Goal: Transaction & Acquisition: Book appointment/travel/reservation

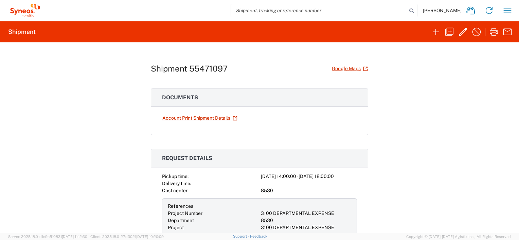
click at [20, 12] on icon at bounding box center [25, 11] width 34 height 14
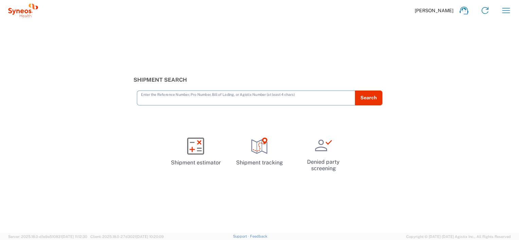
click at [200, 97] on input "text" at bounding box center [246, 98] width 210 height 12
click at [203, 99] on input "text" at bounding box center [246, 98] width 210 height 12
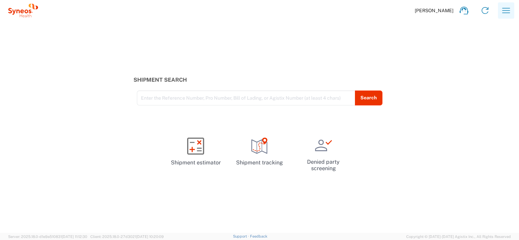
click at [499, 10] on button "button" at bounding box center [506, 10] width 16 height 16
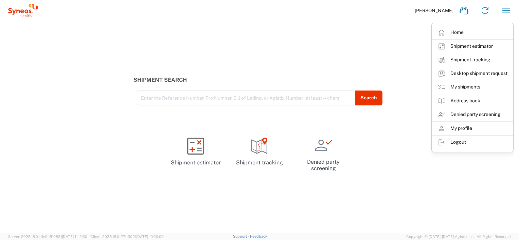
drag, startPoint x: 389, startPoint y: 39, endPoint x: 392, endPoint y: 36, distance: 4.3
click at [391, 37] on div "Shipment Search Enter the Reference Number, Pro Number, Bill of Lading, or Agis…" at bounding box center [259, 127] width 519 height 212
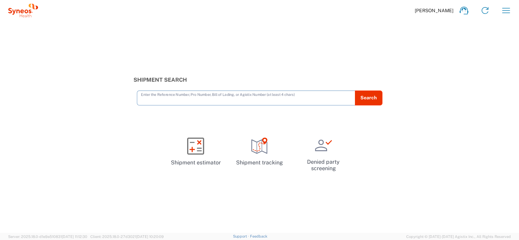
click at [323, 94] on input "text" at bounding box center [246, 98] width 210 height 12
click at [20, 10] on icon at bounding box center [23, 11] width 30 height 14
click at [30, 12] on icon at bounding box center [23, 11] width 30 height 14
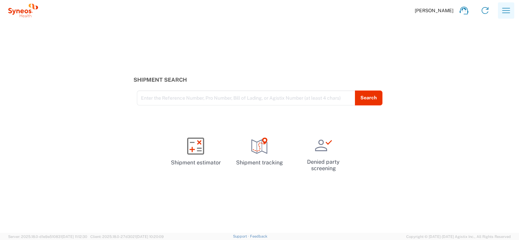
click at [508, 12] on icon "button" at bounding box center [505, 10] width 11 height 11
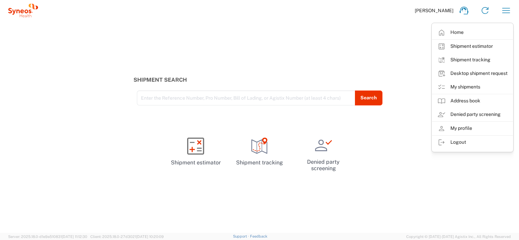
click at [483, 31] on link "Home" at bounding box center [472, 33] width 81 height 14
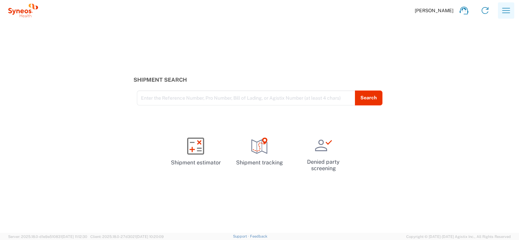
click at [511, 17] on button "button" at bounding box center [506, 10] width 16 height 16
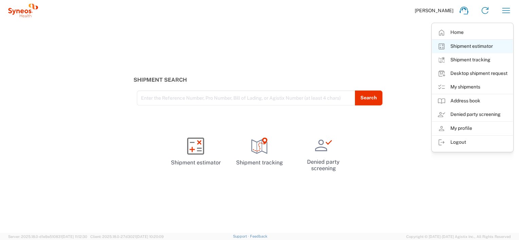
click at [493, 48] on link "Shipment estimator" at bounding box center [472, 47] width 81 height 14
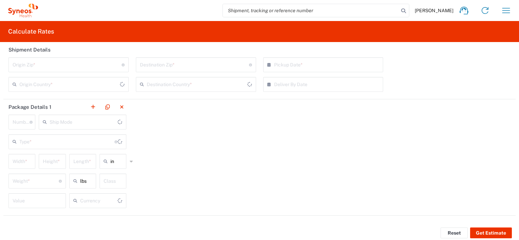
type input "United States"
type input "US Dollar"
type input "United States"
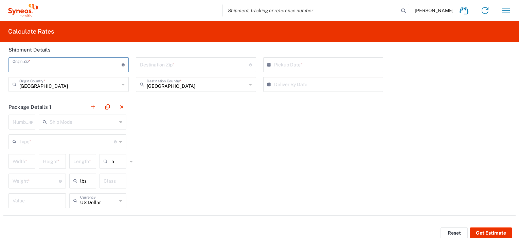
drag, startPoint x: 90, startPoint y: 67, endPoint x: 95, endPoint y: 68, distance: 5.2
click at [92, 68] on input "undefined" at bounding box center [67, 64] width 109 height 12
click at [97, 91] on div "United States Origin Country *" at bounding box center [68, 84] width 120 height 15
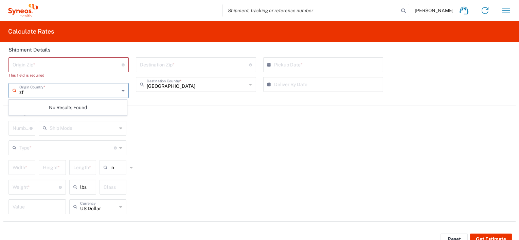
type input "z"
click at [76, 105] on span "Argentina" at bounding box center [67, 105] width 117 height 11
type input "Argentina"
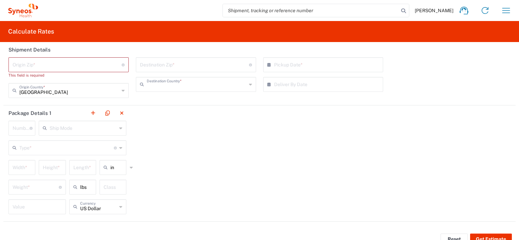
click at [195, 81] on input "text" at bounding box center [197, 84] width 100 height 12
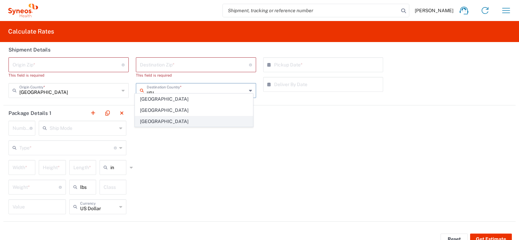
click at [199, 117] on span "Uruguay" at bounding box center [193, 121] width 117 height 11
type input "Uruguay"
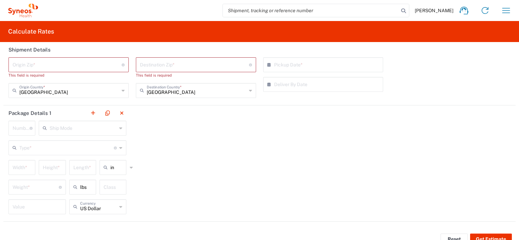
drag, startPoint x: 274, startPoint y: 111, endPoint x: 281, endPoint y: 100, distance: 12.6
click at [274, 110] on div "Package Details 1 Number * Number of packages of specified package type and dim…" at bounding box center [259, 164] width 512 height 116
click at [306, 65] on input "text" at bounding box center [325, 64] width 102 height 12
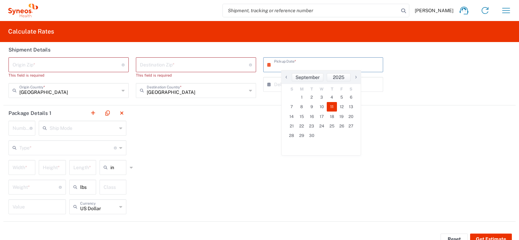
drag, startPoint x: 331, startPoint y: 106, endPoint x: 305, endPoint y: 113, distance: 27.6
click at [331, 106] on span "11" at bounding box center [332, 107] width 10 height 10
type input "09/11/2025"
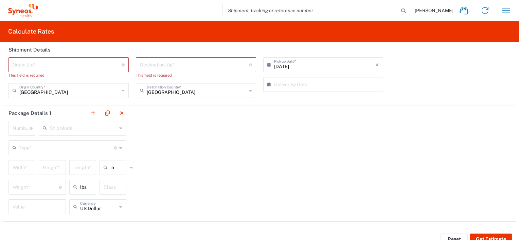
drag, startPoint x: 211, startPoint y: 125, endPoint x: 189, endPoint y: 118, distance: 23.4
click at [210, 125] on div "Package Details 1 Number * Number of packages of specified package type and dim…" at bounding box center [259, 164] width 512 height 116
click at [81, 65] on input "undefined" at bounding box center [67, 64] width 109 height 12
type input "1437"
click at [156, 65] on input "undefined" at bounding box center [194, 64] width 109 height 12
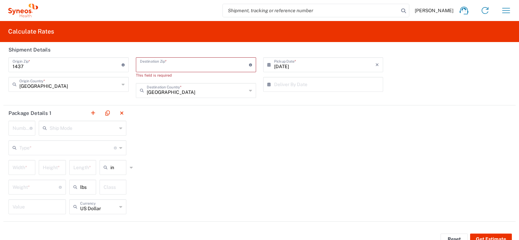
paste input "11500"
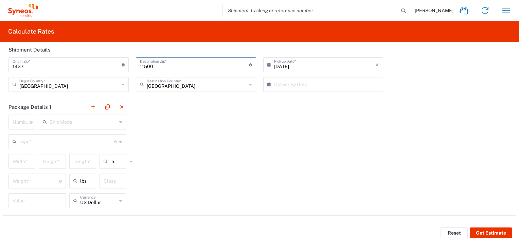
type input "11500"
click at [271, 129] on div "Package Details 1 Number * Number of packages of specified package type and dim…" at bounding box center [259, 157] width 512 height 116
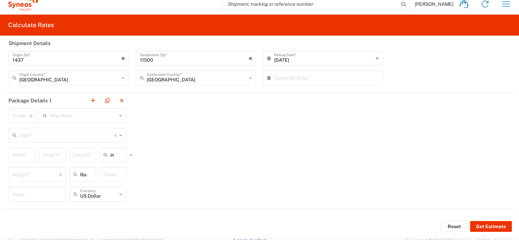
scroll to position [10, 0]
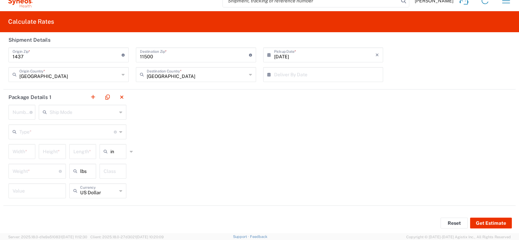
click at [19, 110] on input "number" at bounding box center [21, 112] width 17 height 12
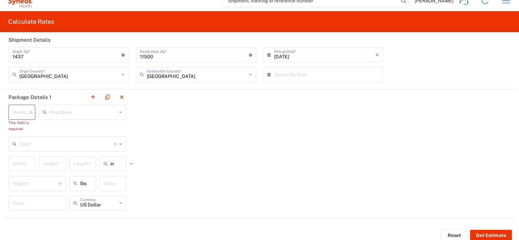
click at [404, 167] on div "Package Details 1 Number * Number of packages of specified package type and dim…" at bounding box center [259, 154] width 512 height 129
click at [13, 114] on input "number" at bounding box center [21, 112] width 17 height 12
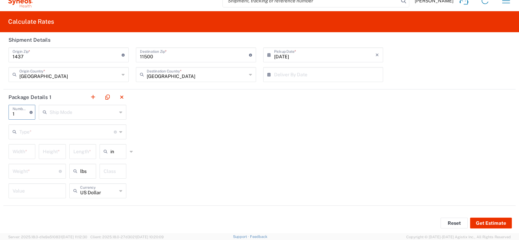
type input "1"
click at [109, 110] on input "text" at bounding box center [83, 112] width 67 height 12
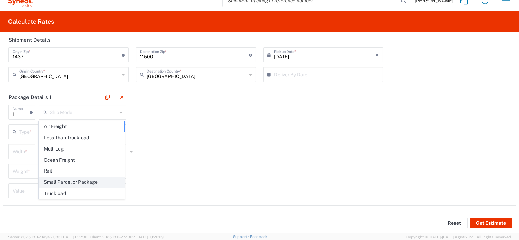
click at [91, 179] on span "Small Parcel or Package" at bounding box center [81, 182] width 85 height 11
type input "Small Parcel or Package"
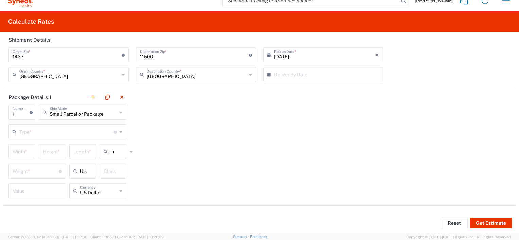
click at [241, 157] on div "Package Details 1 1 Number * Number of packages of specified package type and d…" at bounding box center [259, 148] width 512 height 116
click at [489, 223] on button "Get Estimate" at bounding box center [491, 223] width 42 height 11
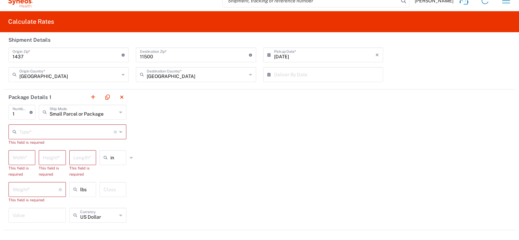
click at [66, 134] on input "text" at bounding box center [66, 132] width 94 height 12
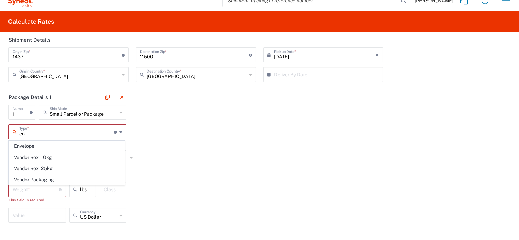
scroll to position [0, 0]
drag, startPoint x: 61, startPoint y: 146, endPoint x: 89, endPoint y: 146, distance: 28.5
click at [61, 146] on span "Envelope" at bounding box center [66, 146] width 115 height 11
type input "Envelope"
type input "12.5"
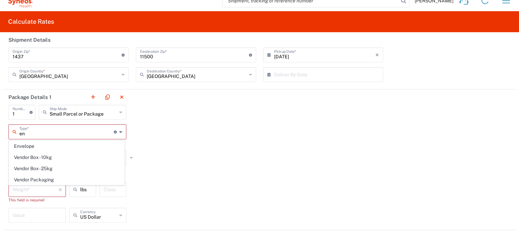
type input "0.25"
type input "9.5"
type input "1"
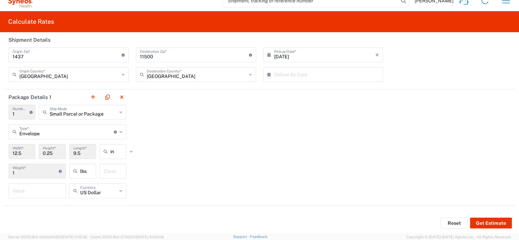
click at [165, 141] on div "Package Details 1 1 Number * Number of packages of specified package type and d…" at bounding box center [259, 148] width 512 height 116
click at [49, 186] on input "number" at bounding box center [37, 191] width 49 height 12
type input "1"
drag, startPoint x: 201, startPoint y: 194, endPoint x: 206, endPoint y: 191, distance: 5.5
click at [202, 193] on div "Package Details 1 1 Number * Number of packages of specified package type and d…" at bounding box center [259, 148] width 512 height 116
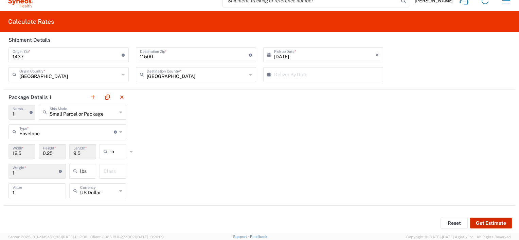
click at [492, 224] on button "Get Estimate" at bounding box center [491, 223] width 42 height 11
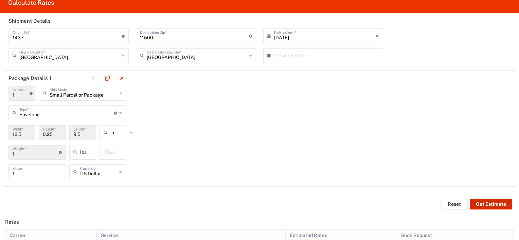
scroll to position [123, 0]
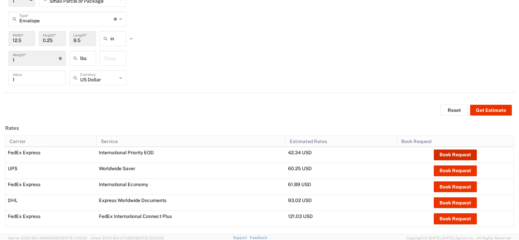
click at [447, 156] on button "Book Request" at bounding box center [455, 155] width 43 height 11
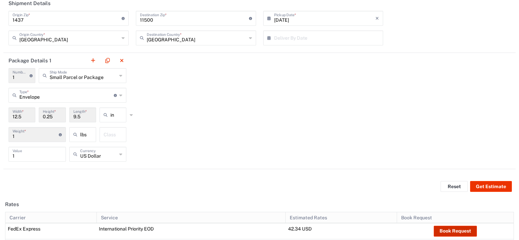
scroll to position [0, 0]
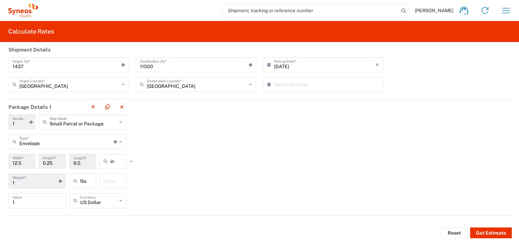
click at [27, 11] on icon at bounding box center [26, 12] width 4 height 4
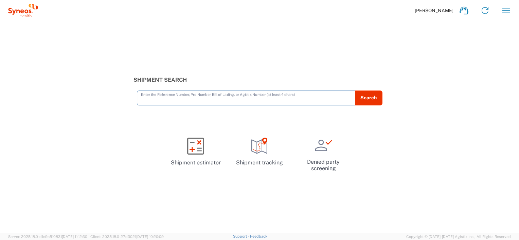
click at [309, 94] on input "text" at bounding box center [246, 98] width 210 height 12
type input "11500"
click at [368, 96] on button "Search" at bounding box center [368, 98] width 28 height 15
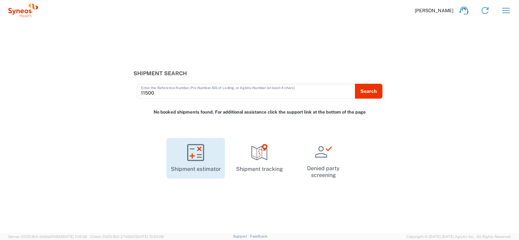
click at [190, 157] on icon at bounding box center [195, 152] width 17 height 17
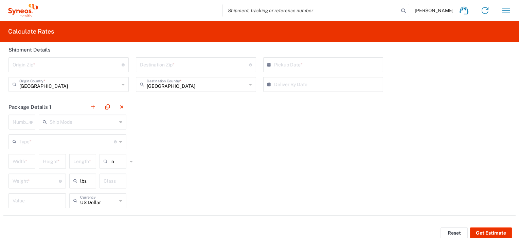
click at [272, 155] on div "Package Details 1 Number * Number of packages of specified package type and dim…" at bounding box center [259, 157] width 512 height 116
drag, startPoint x: 447, startPoint y: 235, endPoint x: 471, endPoint y: 58, distance: 178.5
click at [447, 233] on button "Reset" at bounding box center [453, 233] width 27 height 11
click at [504, 13] on icon "button" at bounding box center [505, 10] width 11 height 11
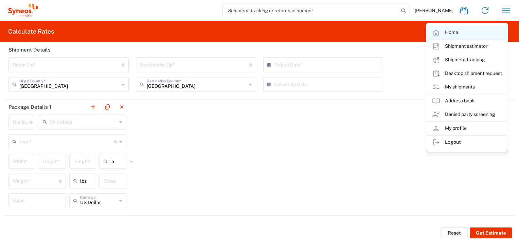
click at [474, 31] on link "Home" at bounding box center [466, 33] width 81 height 14
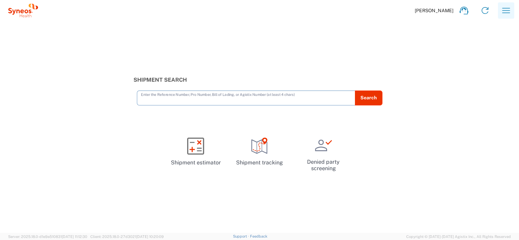
click at [499, 13] on button "button" at bounding box center [506, 10] width 16 height 16
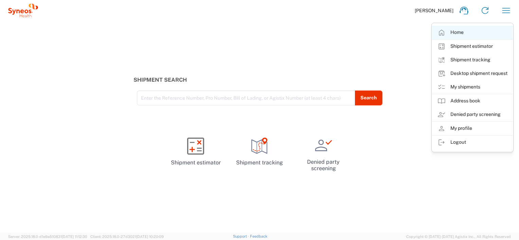
click at [483, 36] on link "Home" at bounding box center [472, 33] width 81 height 14
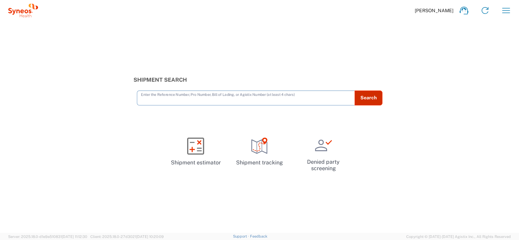
drag, startPoint x: 342, startPoint y: 101, endPoint x: 376, endPoint y: 98, distance: 33.7
click at [345, 99] on input "text" at bounding box center [246, 98] width 210 height 12
click at [376, 98] on button "Search" at bounding box center [368, 98] width 28 height 15
click at [375, 98] on button "Search" at bounding box center [368, 98] width 28 height 15
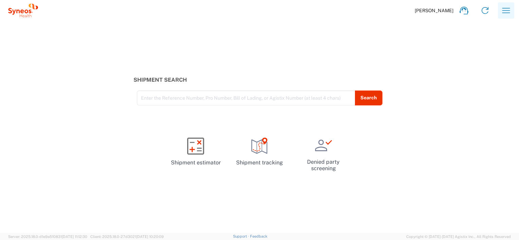
click at [506, 11] on icon "button" at bounding box center [506, 10] width 8 height 5
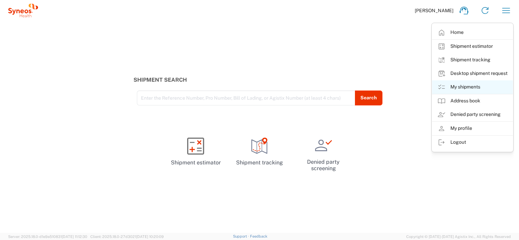
click at [478, 85] on link "My shipments" at bounding box center [472, 87] width 81 height 14
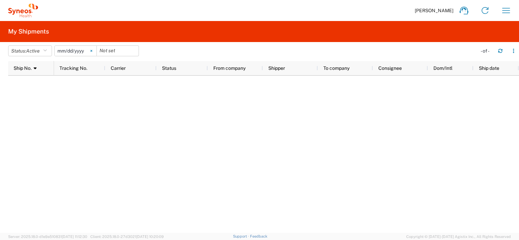
click at [92, 50] on icon at bounding box center [91, 51] width 2 height 2
click at [34, 45] on button "Status: Active" at bounding box center [30, 50] width 44 height 11
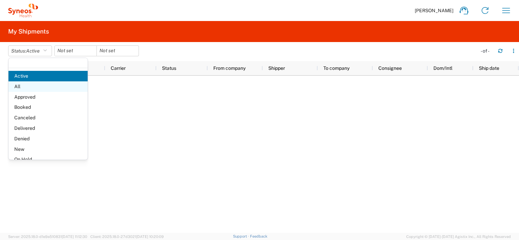
click at [41, 82] on span "All" at bounding box center [47, 86] width 79 height 11
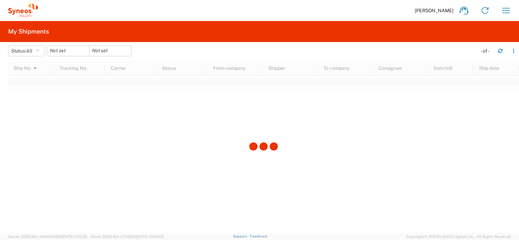
click at [41, 83] on div at bounding box center [263, 147] width 511 height 172
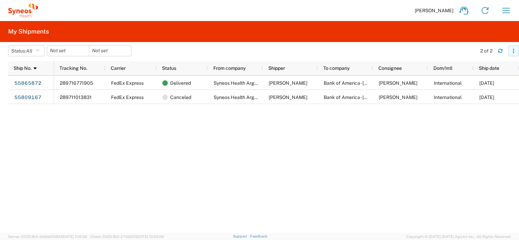
click at [514, 51] on icon "button" at bounding box center [513, 51] width 5 height 5
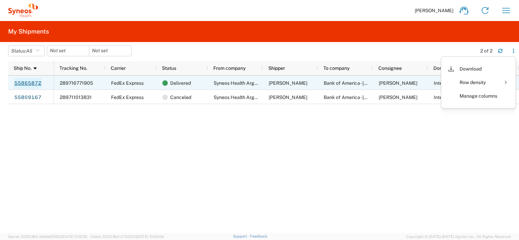
click at [30, 84] on link "55865872" at bounding box center [28, 83] width 28 height 11
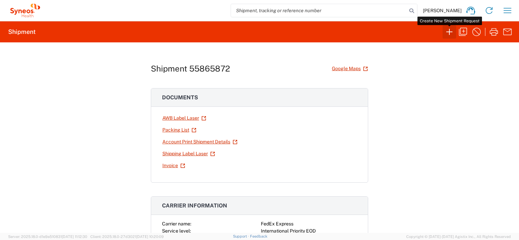
click at [451, 31] on icon "button" at bounding box center [449, 31] width 11 height 11
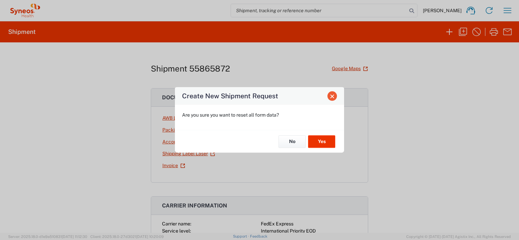
click at [333, 96] on span "Close" at bounding box center [332, 96] width 5 height 5
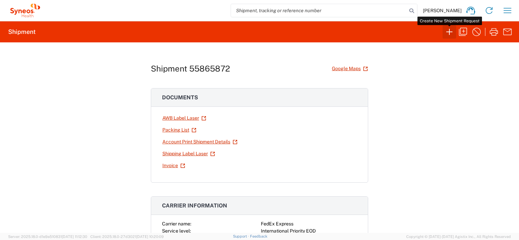
click at [451, 31] on icon "button" at bounding box center [449, 31] width 11 height 11
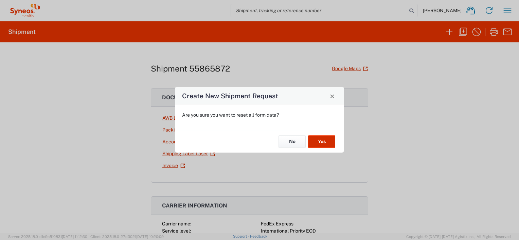
click at [326, 143] on button "Yes" at bounding box center [321, 141] width 27 height 13
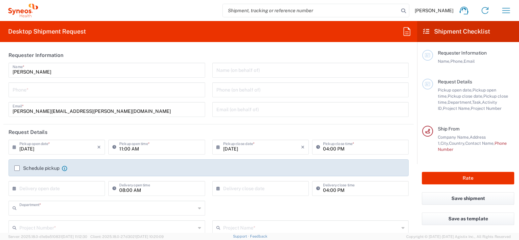
type input "8530"
type input "Syneos Health Argentina SA"
drag, startPoint x: 233, startPoint y: 69, endPoint x: 251, endPoint y: 69, distance: 17.7
click at [234, 69] on input "text" at bounding box center [310, 70] width 188 height 12
click at [134, 89] on input "tel" at bounding box center [107, 90] width 188 height 12
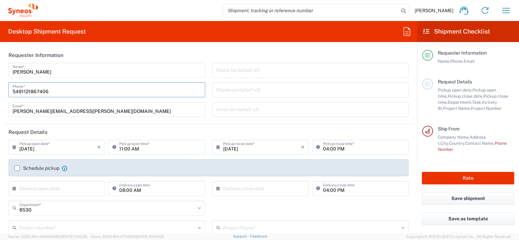
type input "5491121867406"
click at [216, 124] on agx-form-section "Requester Information Emilio Bilski Name * 5491121867406 Phone * emilio.bilski@…" at bounding box center [208, 86] width 410 height 77
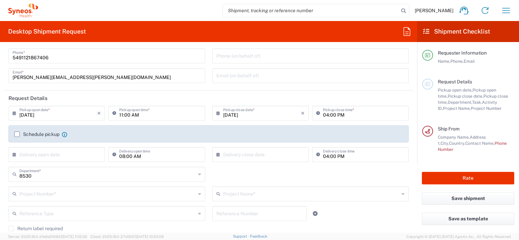
click at [16, 133] on label "Schedule pickup" at bounding box center [36, 134] width 45 height 5
click at [17, 134] on input "Schedule pickup" at bounding box center [17, 134] width 0 height 0
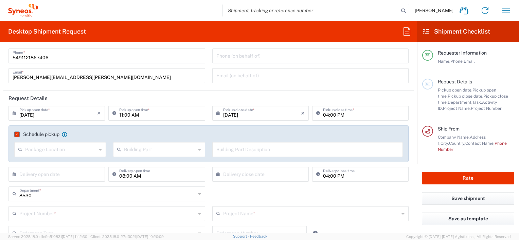
click at [75, 149] on input "text" at bounding box center [60, 149] width 71 height 12
click at [126, 161] on div "Building Part Apartment Building Department Floor Room Suite" at bounding box center [159, 152] width 99 height 20
click at [143, 148] on input "text" at bounding box center [159, 149] width 71 height 12
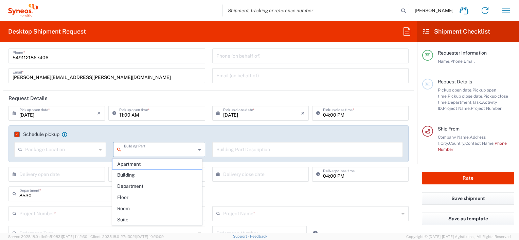
click at [2, 153] on form "Requester Information Emilio Bilski Name * 5491121867406 Phone * emilio.bilski@…" at bounding box center [208, 141] width 417 height 186
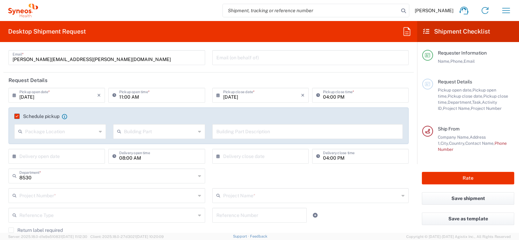
scroll to position [68, 0]
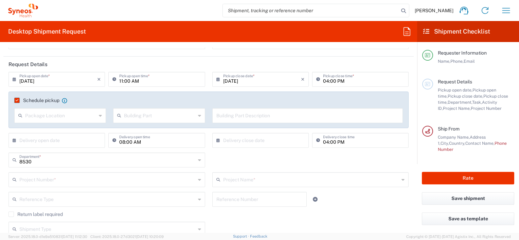
click at [73, 84] on input "09/10/2025" at bounding box center [58, 79] width 78 height 12
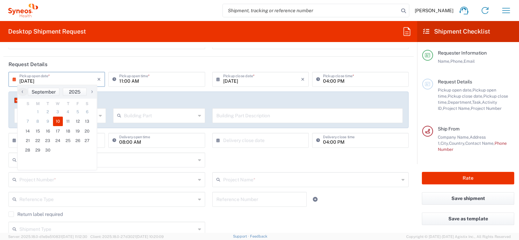
click at [11, 100] on div "Schedule pickup When scheduling a pickup please be sure to meet the following c…" at bounding box center [208, 102] width 395 height 11
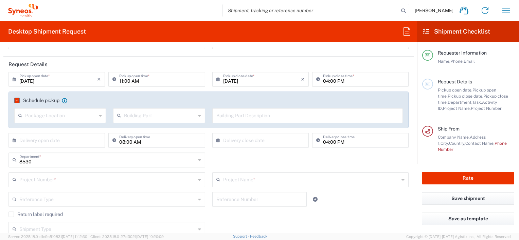
drag, startPoint x: 13, startPoint y: 102, endPoint x: 18, endPoint y: 102, distance: 5.1
click at [13, 102] on div "Schedule pickup When scheduling a pickup please be sure to meet the following c…" at bounding box center [208, 102] width 395 height 11
click at [18, 102] on label "Schedule pickup" at bounding box center [36, 100] width 45 height 5
click at [16, 100] on input "Schedule pickup" at bounding box center [16, 100] width 0 height 0
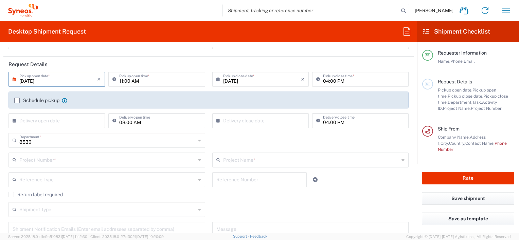
click at [70, 78] on input "09/10/2025" at bounding box center [58, 79] width 78 height 12
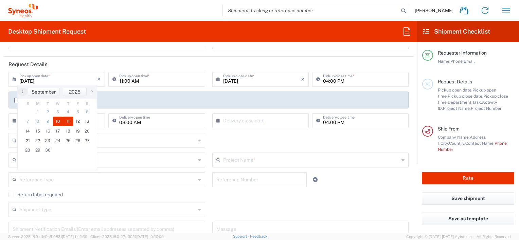
click at [64, 118] on span "11" at bounding box center [68, 122] width 10 height 10
type input "09/11/2025"
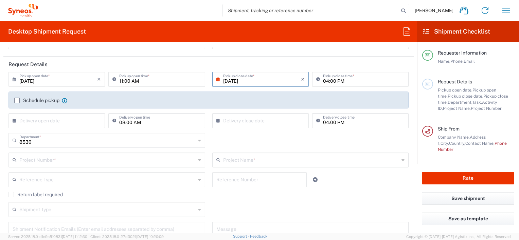
click at [155, 84] on input "11:00 AM" at bounding box center [159, 79] width 81 height 12
type input "09:00 AM"
click at [204, 104] on div "Schedule pickup When scheduling a pickup please be sure to meet the following c…" at bounding box center [208, 102] width 395 height 11
drag, startPoint x: 69, startPoint y: 121, endPoint x: 75, endPoint y: 117, distance: 7.2
click at [69, 121] on input "text" at bounding box center [58, 120] width 78 height 12
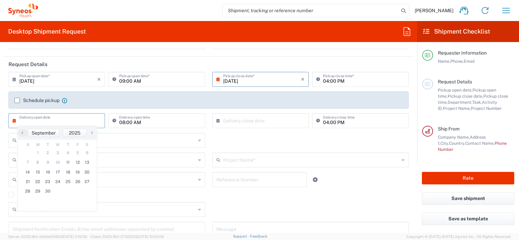
click at [262, 142] on div "8530 Department * 8530 3000 3100 3109 3110 3111 3112 3125 3130 3135 3136 3150 3…" at bounding box center [208, 143] width 407 height 20
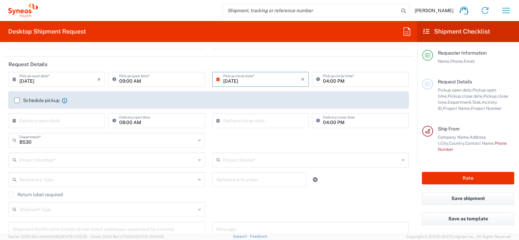
click at [243, 143] on div "8530 Department * 8530 3000 3100 3109 3110 3111 3112 3125 3130 3135 3136 3150 3…" at bounding box center [208, 143] width 407 height 20
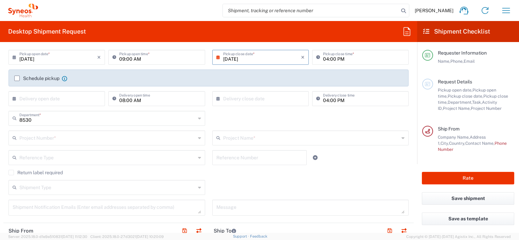
scroll to position [102, 0]
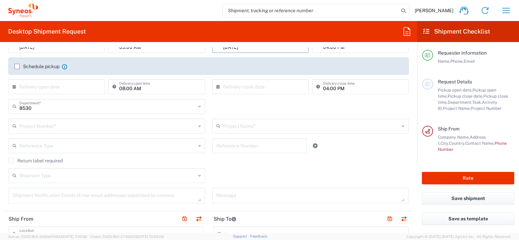
click at [198, 128] on icon at bounding box center [199, 126] width 3 height 11
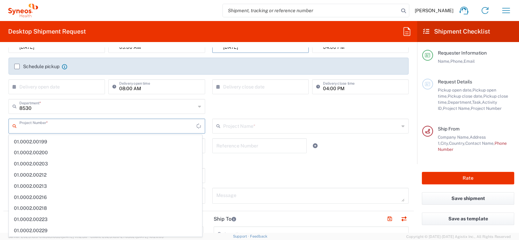
scroll to position [7, 0]
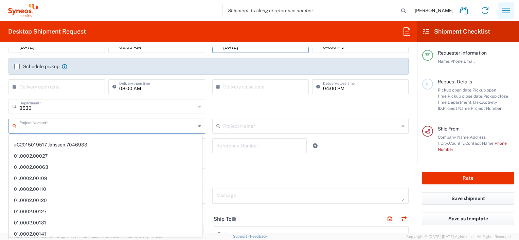
click at [502, 8] on icon "button" at bounding box center [505, 10] width 11 height 11
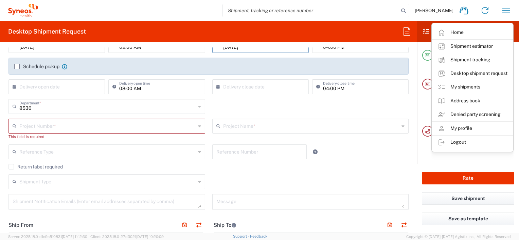
drag, startPoint x: 69, startPoint y: 125, endPoint x: 72, endPoint y: 122, distance: 3.6
click at [69, 124] on input "text" at bounding box center [107, 126] width 176 height 12
paste input "3100"
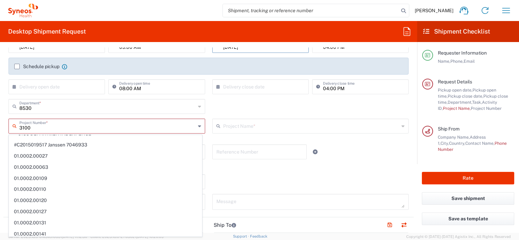
scroll to position [0, 0]
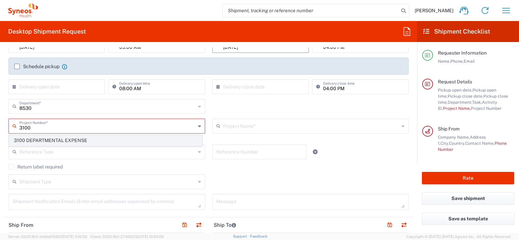
click at [90, 142] on span "3100 DEPARTMENTAL EXPENSE" at bounding box center [105, 140] width 192 height 11
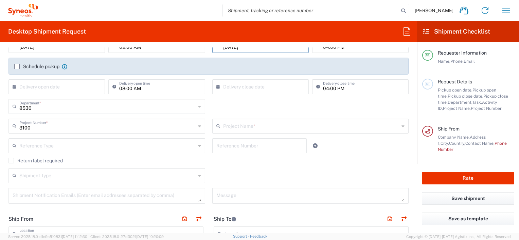
type input "3100 DEPARTMENTAL EXPENSE"
drag, startPoint x: 158, startPoint y: 153, endPoint x: 186, endPoint y: 151, distance: 27.9
click at [159, 153] on div "Reference Type" at bounding box center [106, 146] width 197 height 15
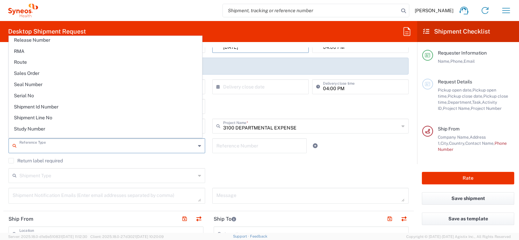
scroll to position [602, 0]
click at [253, 164] on div "Return label required" at bounding box center [208, 163] width 400 height 10
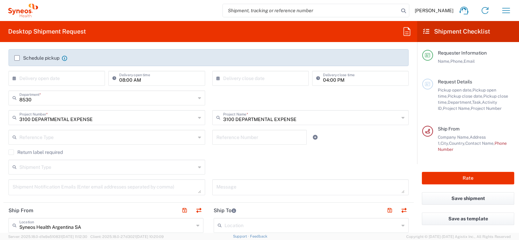
scroll to position [136, 0]
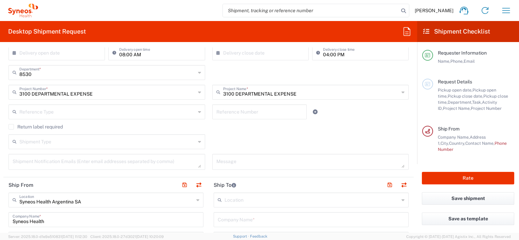
click at [144, 161] on textarea at bounding box center [107, 162] width 188 height 12
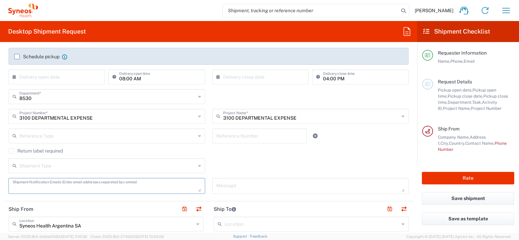
scroll to position [102, 0]
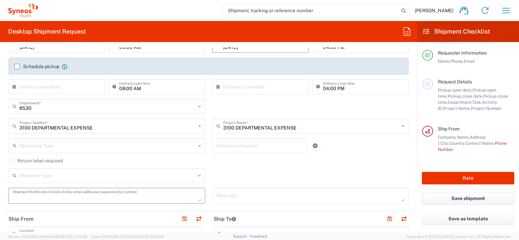
paste textarea "emilio.bilski@syneoshealth.com"
type textarea "emilio.bilski@syneoshealth.com"
click at [236, 177] on div "Shipment Type Batch Regular" at bounding box center [208, 178] width 407 height 20
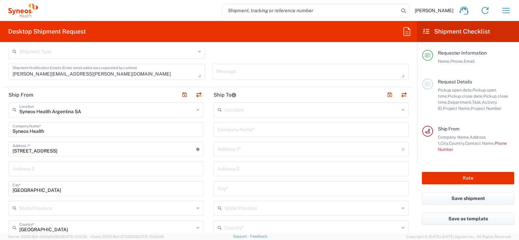
scroll to position [238, 0]
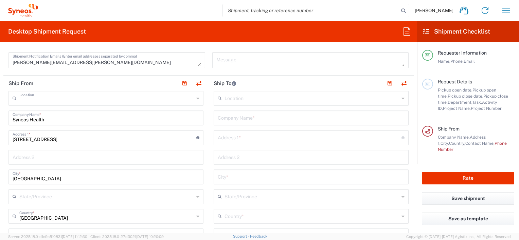
click at [141, 101] on input "text" at bounding box center [106, 98] width 174 height 12
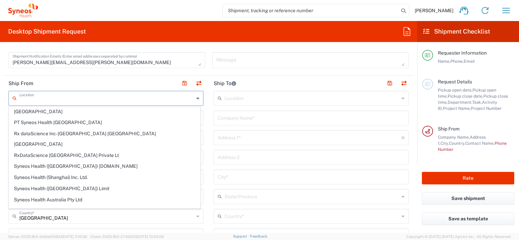
scroll to position [0, 0]
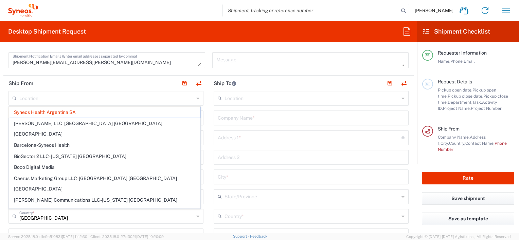
click at [247, 78] on header "Ship To" at bounding box center [310, 83] width 205 height 15
type input "Syneos Health Argentina SA"
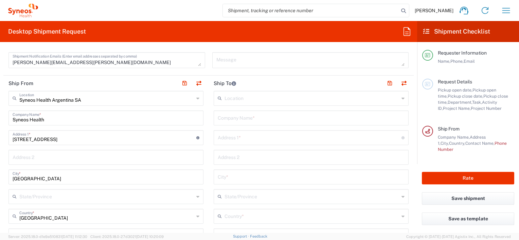
drag, startPoint x: 100, startPoint y: 118, endPoint x: 109, endPoint y: 139, distance: 22.8
click at [102, 118] on input "Syneos Health" at bounding box center [106, 118] width 187 height 12
click at [109, 139] on input "Av del Libertador 7208" at bounding box center [105, 137] width 184 height 12
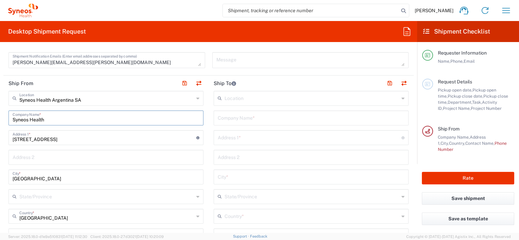
click at [109, 139] on input "Av del Libertador 7208" at bounding box center [105, 137] width 184 height 12
type input "A"
paste input "edro Arbeletche 811"
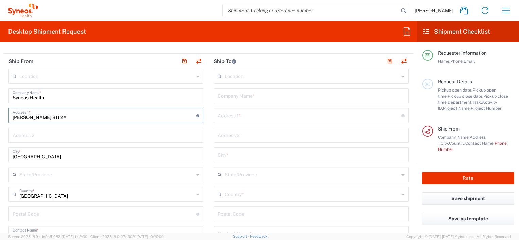
scroll to position [272, 0]
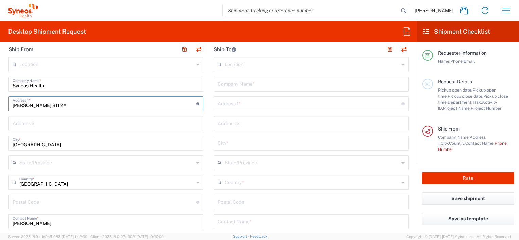
type input "Anibal Pedro Arbeletche 811 2A"
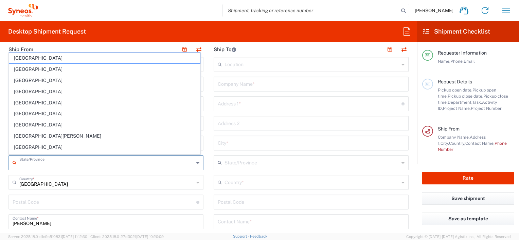
click at [127, 166] on input "text" at bounding box center [106, 162] width 174 height 12
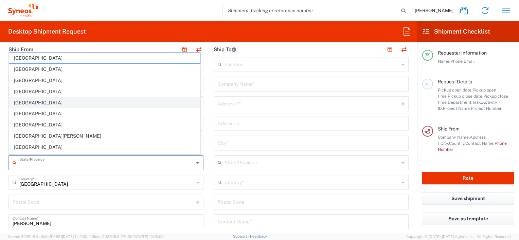
click at [127, 101] on span "Ciudad Autónoma de Buenos Aires" at bounding box center [104, 103] width 191 height 11
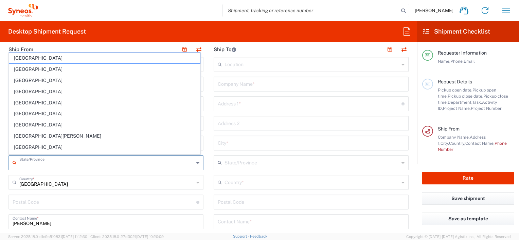
type input "Ciudad Autónoma de Buenos Aires"
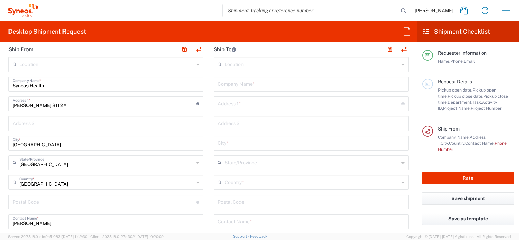
drag, startPoint x: 40, startPoint y: 204, endPoint x: 94, endPoint y: 155, distance: 73.5
click at [41, 204] on input "undefined" at bounding box center [105, 202] width 184 height 12
paste input "C1437"
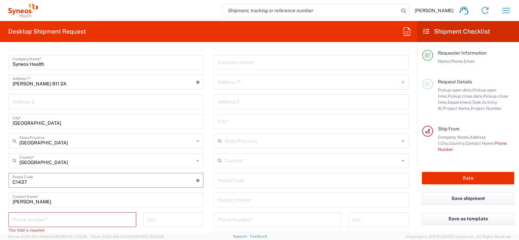
scroll to position [306, 0]
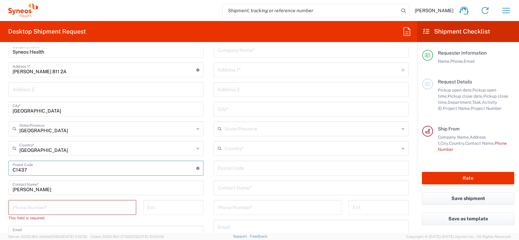
type input "C1437"
drag, startPoint x: 206, startPoint y: 172, endPoint x: 201, endPoint y: 173, distance: 4.5
click at [208, 172] on main "Location Addison Whitney LLC-Morrisvile NC US Barcelona-Syneos Health BioSector…" at bounding box center [310, 165] width 205 height 285
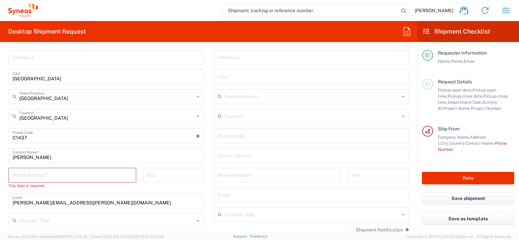
scroll to position [339, 0]
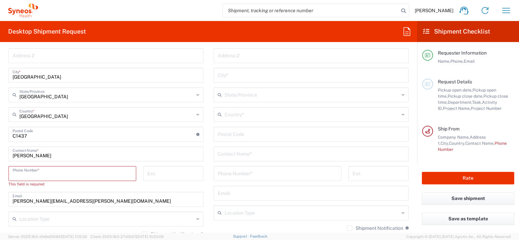
click at [98, 171] on input "tel" at bounding box center [72, 173] width 119 height 12
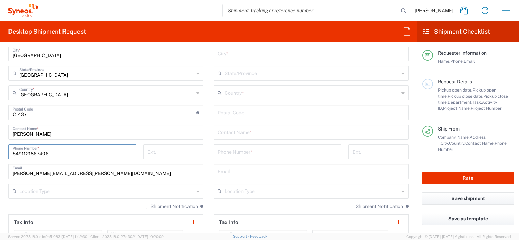
scroll to position [373, 0]
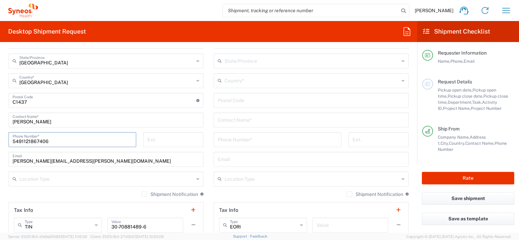
type input "5491121867406"
click at [196, 180] on icon at bounding box center [197, 179] width 3 height 11
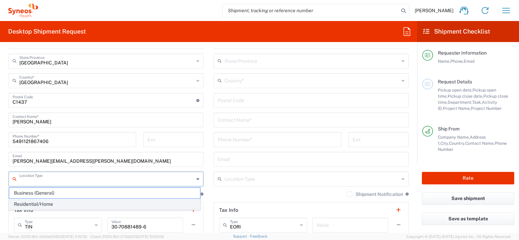
click at [140, 206] on span "Residential/Home" at bounding box center [104, 204] width 191 height 11
type input "Residential/Home"
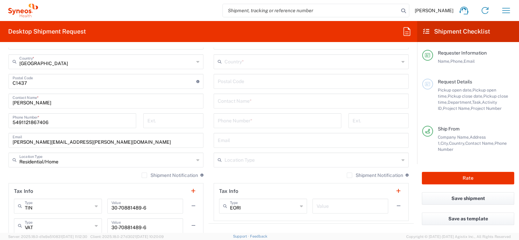
scroll to position [407, 0]
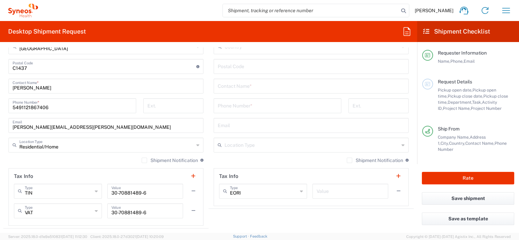
click at [142, 159] on label "Shipment Notification" at bounding box center [170, 160] width 56 height 5
click at [144, 161] on input "Shipment Notification" at bounding box center [144, 161] width 0 height 0
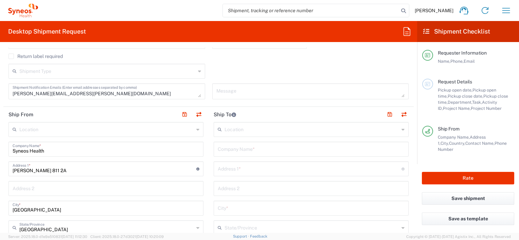
scroll to position [204, 0]
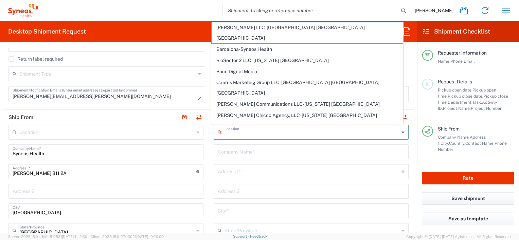
click at [295, 133] on input "text" at bounding box center [311, 132] width 174 height 12
click at [256, 135] on input "text" at bounding box center [311, 132] width 174 height 12
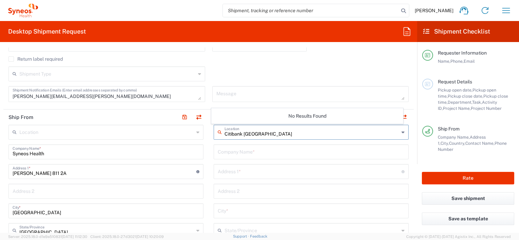
type input "Citibank Uruguay"
click at [196, 131] on icon at bounding box center [197, 132] width 3 height 11
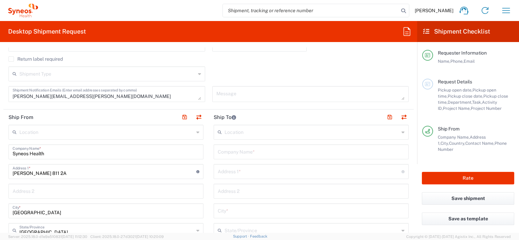
drag, startPoint x: 238, startPoint y: 152, endPoint x: 299, endPoint y: 148, distance: 60.6
click at [238, 152] on input "text" at bounding box center [311, 152] width 187 height 12
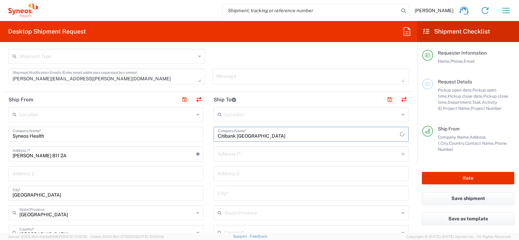
scroll to position [238, 0]
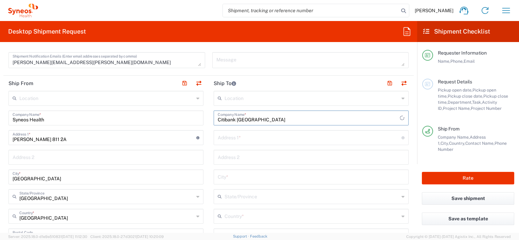
type input "Citibank Uruguay"
drag, startPoint x: 243, startPoint y: 136, endPoint x: 252, endPoint y: 131, distance: 10.6
click at [243, 136] on input "text" at bounding box center [310, 137] width 184 height 12
paste input "Costa Rica 1740"
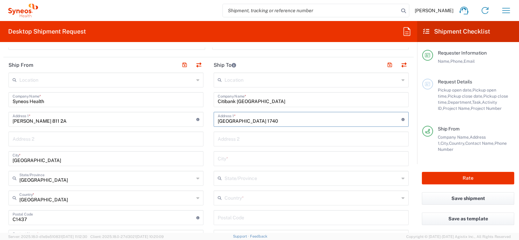
scroll to position [272, 0]
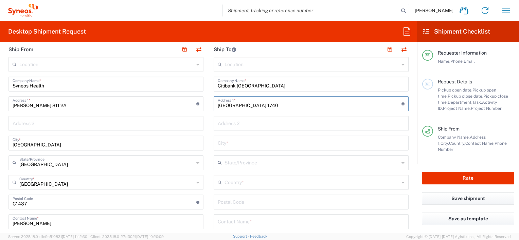
type input "Costa Rica 1740"
click at [257, 182] on input "text" at bounding box center [311, 182] width 174 height 12
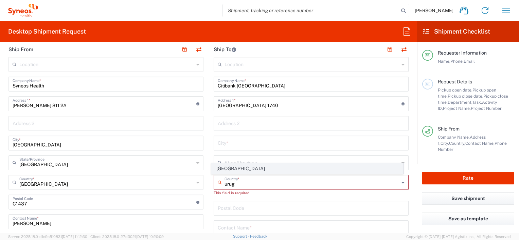
click at [259, 173] on span "Uruguay" at bounding box center [306, 169] width 191 height 11
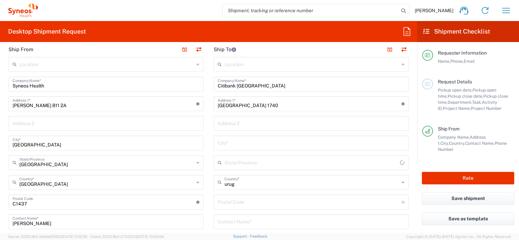
type input "Uruguay"
type input "Sender/Shipper"
type input "Delivery Duty Paid"
click at [264, 161] on input "text" at bounding box center [311, 162] width 174 height 12
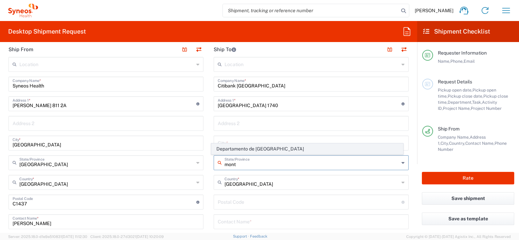
click at [275, 147] on span "Departamento de Montevideo" at bounding box center [306, 149] width 191 height 11
type input "Departamento de Montevideo"
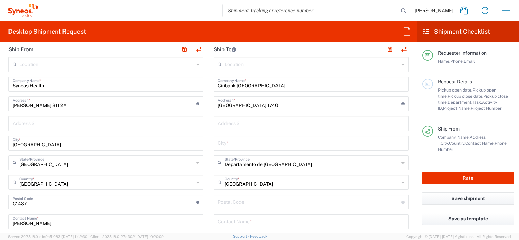
click at [259, 144] on input "text" at bounding box center [311, 143] width 187 height 12
paste input "Montevideo"
type input "Montevideo"
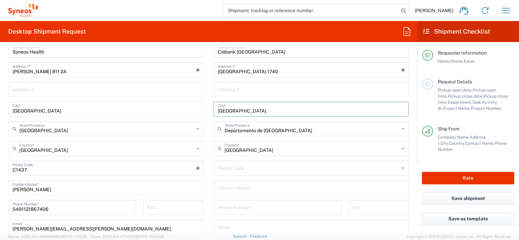
click at [251, 168] on input "undefined" at bounding box center [310, 168] width 184 height 12
paste input "11500"
type input "11500"
drag, startPoint x: 240, startPoint y: 186, endPoint x: 256, endPoint y: 143, distance: 46.1
click at [240, 186] on input "text" at bounding box center [311, 188] width 187 height 12
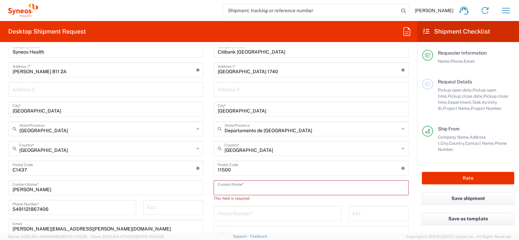
paste input "Ayskel Uzcategui"
type input "Ayskel Uzcategui"
click at [406, 197] on main "Location Addison Whitney LLC-Morrisvile NC US Barcelona-Syneos Health BioSector…" at bounding box center [310, 165] width 205 height 285
click at [292, 208] on input "tel" at bounding box center [277, 207] width 119 height 12
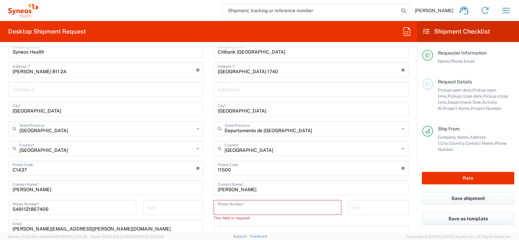
click at [277, 209] on input "tel" at bounding box center [277, 207] width 119 height 12
click at [94, 210] on input "5491121867406" at bounding box center [72, 207] width 119 height 12
click at [247, 207] on input "tel" at bounding box center [277, 207] width 119 height 12
paste input "5491121867406"
type input "5491121867406"
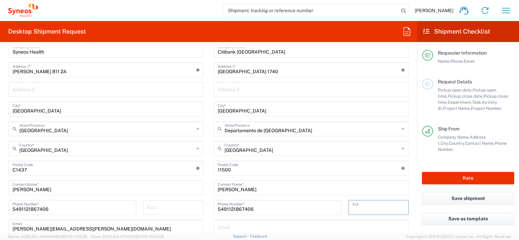
click at [373, 206] on input "tel" at bounding box center [378, 207] width 52 height 12
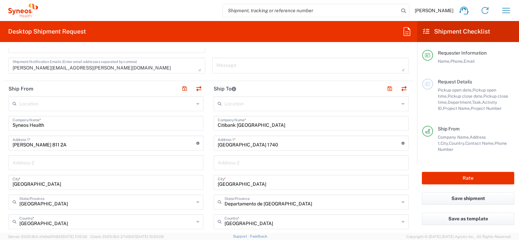
scroll to position [204, 0]
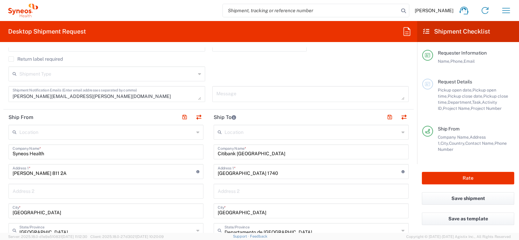
drag, startPoint x: 337, startPoint y: 196, endPoint x: 314, endPoint y: 188, distance: 25.0
click at [337, 195] on input "text" at bounding box center [311, 191] width 187 height 12
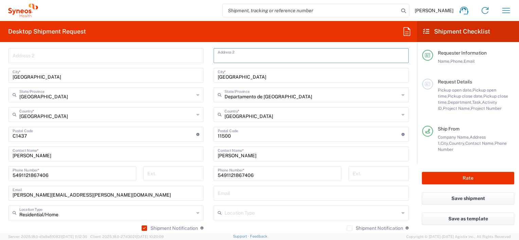
scroll to position [373, 0]
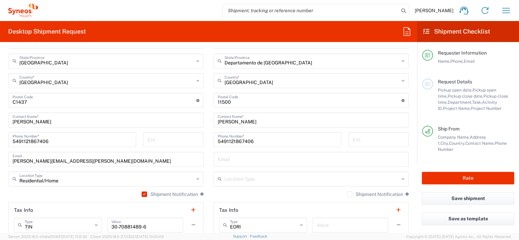
click at [399, 179] on div "Location Type" at bounding box center [311, 179] width 195 height 15
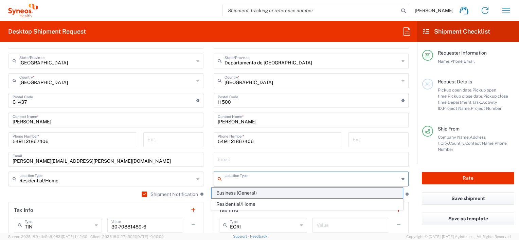
click at [337, 194] on span "Business (General)" at bounding box center [306, 193] width 191 height 11
type input "Business (General)"
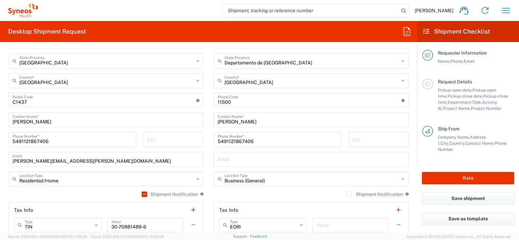
click at [410, 179] on form "Requester Information Emilio Bilski Name * 5491121867406 Phone * emilio.bilski@…" at bounding box center [208, 141] width 417 height 186
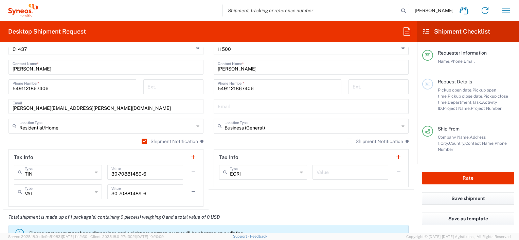
scroll to position [441, 0]
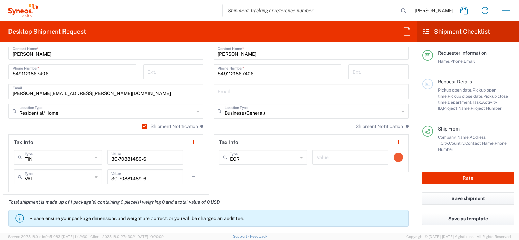
click at [393, 156] on button "button" at bounding box center [398, 158] width 10 height 10
click at [353, 184] on agx-shipment-stop-widget "Ship To Location Addison Whitney LLC-Morrisvile NC US Barcelona-Syneos Health B…" at bounding box center [310, 33] width 205 height 323
click at [347, 127] on label "Shipment Notification" at bounding box center [375, 126] width 56 height 5
click at [349, 127] on input "Shipment Notification" at bounding box center [349, 127] width 0 height 0
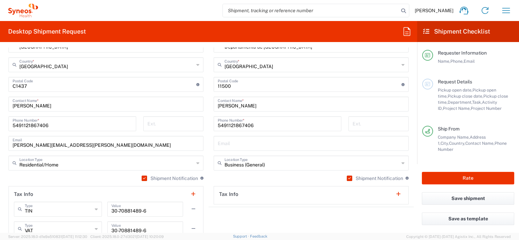
scroll to position [373, 0]
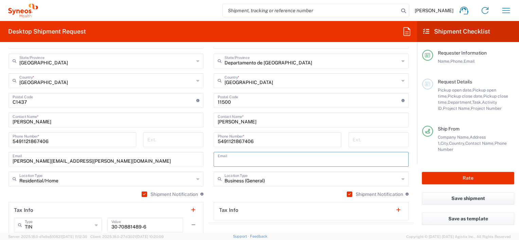
click at [251, 161] on input "text" at bounding box center [311, 159] width 187 height 12
paste input "ayskel.uzcategui@citi.co"
click at [405, 161] on main "Location Addison Whitney LLC-Morrisvile NC US Barcelona-Syneos Health BioSector…" at bounding box center [310, 87] width 205 height 265
click at [276, 160] on input "ayskel.uzcategui@citi.co" at bounding box center [311, 159] width 187 height 12
paste input "m"
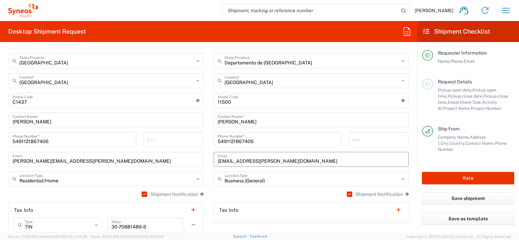
paste input "text"
type input "ayskel.uzcategui@citi.com"
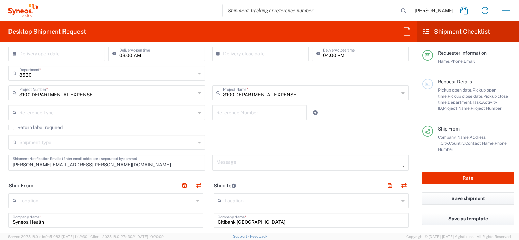
scroll to position [94, 0]
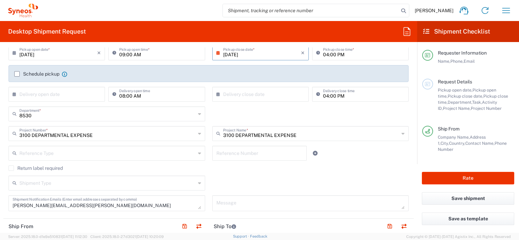
click at [264, 109] on div "8530 Department * 8530 3000 3100 3109 3110 3111 3112 3125 3130 3135 3136 3150 3…" at bounding box center [208, 117] width 407 height 20
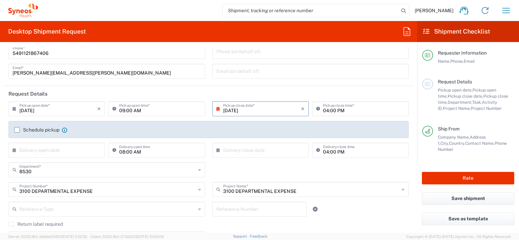
scroll to position [26, 0]
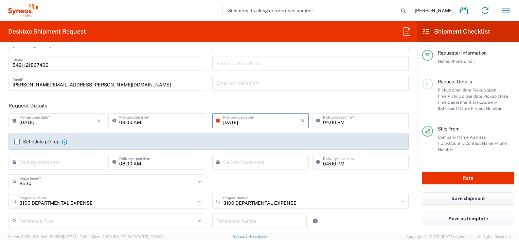
click at [278, 102] on header "Request Details" at bounding box center [208, 105] width 410 height 15
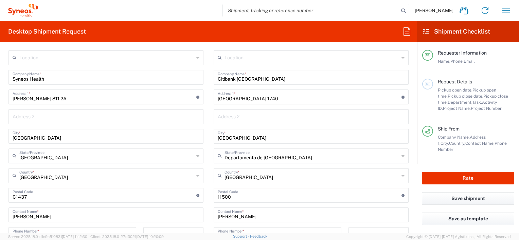
scroll to position [272, 0]
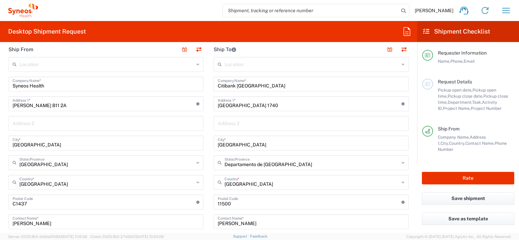
click at [253, 125] on input "text" at bounding box center [311, 123] width 187 height 12
paste input "Carrasco Valley"
type input "Edificio Carrasco Valley"
click at [406, 134] on main "Location Addison Whitney LLC-Morrisvile NC US Barcelona-Syneos Health BioSector…" at bounding box center [310, 189] width 205 height 265
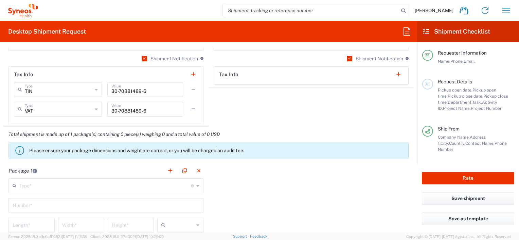
scroll to position [543, 0]
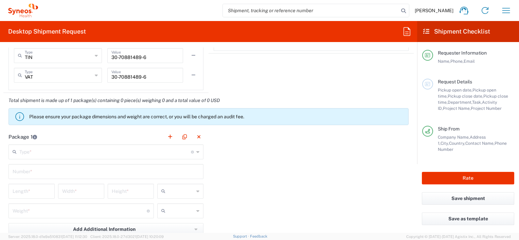
click at [124, 151] on input "text" at bounding box center [104, 152] width 171 height 12
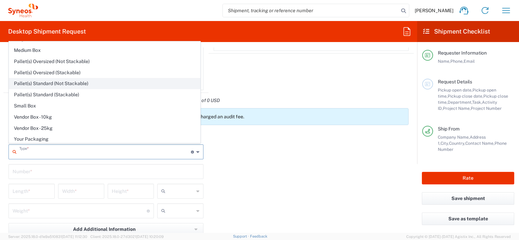
scroll to position [0, 0]
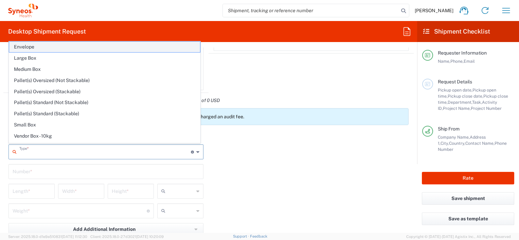
click at [105, 50] on span "Envelope" at bounding box center [104, 47] width 191 height 11
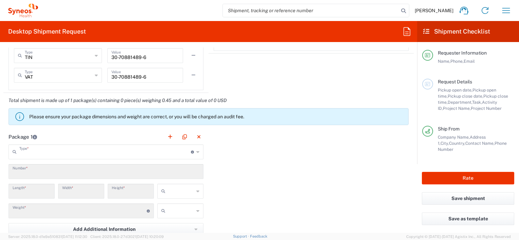
type input "Envelope"
type input "1"
type input "9.5"
type input "12.5"
type input "0.25"
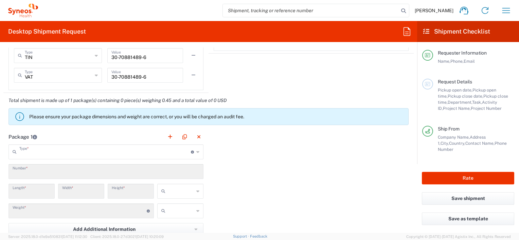
type input "in"
type input "0.45"
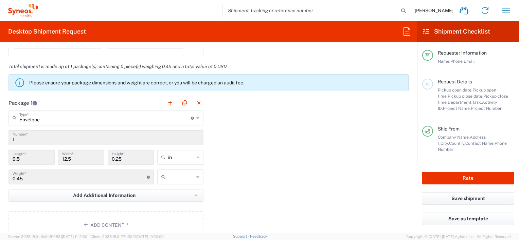
scroll to position [543, 0]
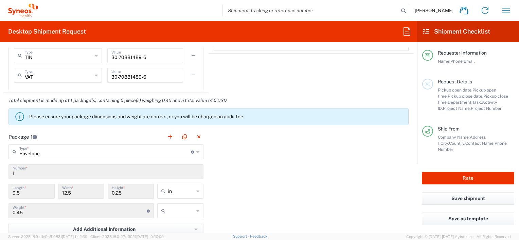
click at [281, 149] on div "Package 1 Envelope Type * Material used to package goods Envelope Large Box Med…" at bounding box center [208, 203] width 410 height 149
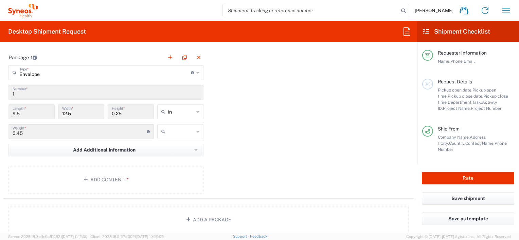
scroll to position [611, 0]
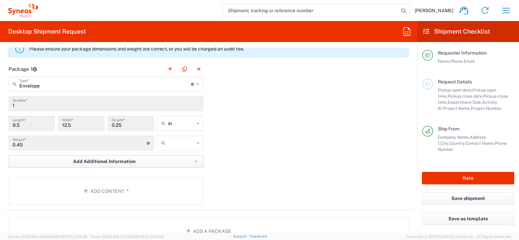
click at [190, 165] on button "Add Additional Information" at bounding box center [105, 161] width 195 height 13
click at [279, 167] on div "Package 1 Envelope Type * Material used to package goods Envelope Large Box Med…" at bounding box center [208, 135] width 410 height 149
click at [137, 189] on button "Add Content *" at bounding box center [105, 192] width 195 height 28
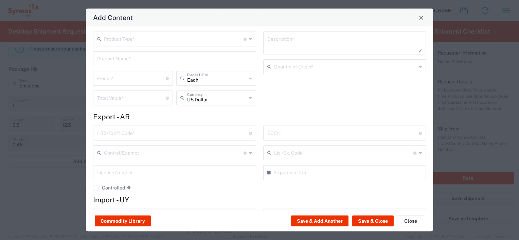
scroll to position [0, 0]
click at [156, 42] on input "text" at bounding box center [174, 41] width 140 height 12
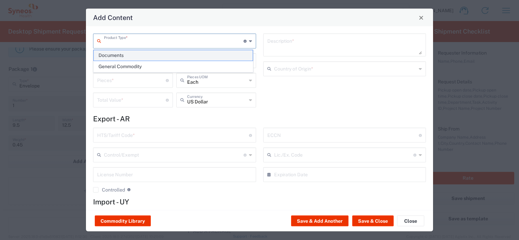
click at [149, 59] on span "Documents" at bounding box center [173, 55] width 159 height 11
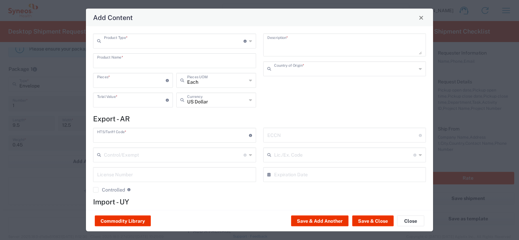
type input "Documents"
type input "1"
type textarea "Documents"
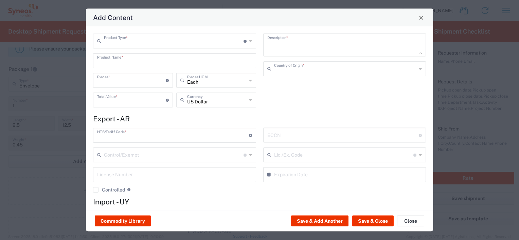
type input "Argentina"
type input "0000.00.0000"
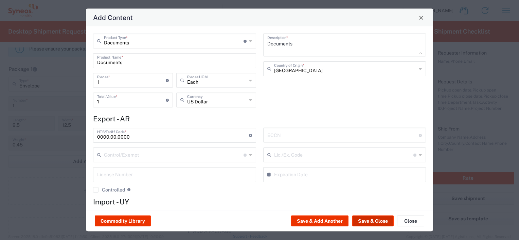
drag, startPoint x: 371, startPoint y: 220, endPoint x: 335, endPoint y: 140, distance: 87.5
click at [371, 219] on button "Save & Close" at bounding box center [372, 221] width 41 height 11
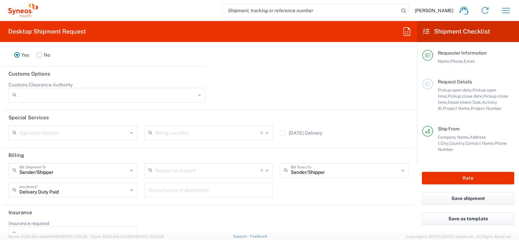
scroll to position [945, 0]
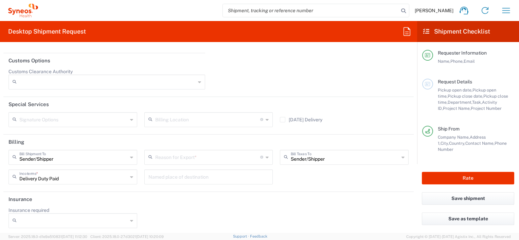
click at [222, 159] on input "text" at bounding box center [207, 157] width 105 height 12
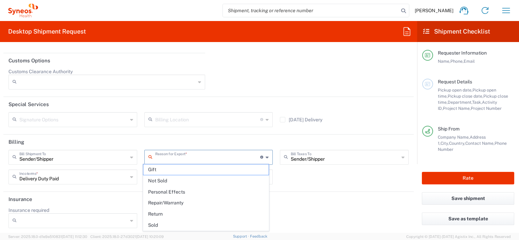
click at [243, 140] on header "Billing" at bounding box center [208, 142] width 410 height 15
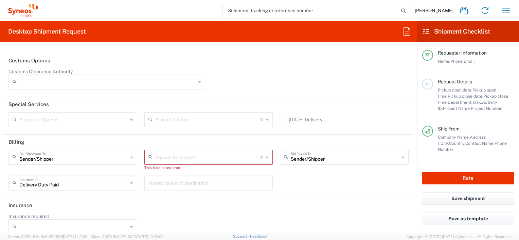
click at [198, 155] on input "text" at bounding box center [207, 157] width 105 height 12
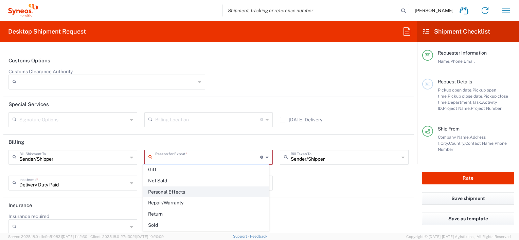
scroll to position [951, 0]
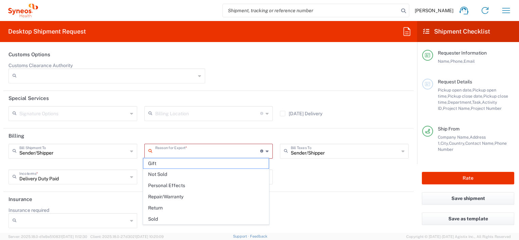
click at [296, 177] on div "Sender/Shipper Bill Shipment To Sender/Shipper Recipient Account Third Party Ac…" at bounding box center [208, 166] width 407 height 45
click at [186, 149] on input "text" at bounding box center [207, 151] width 105 height 12
click at [96, 149] on input "text" at bounding box center [73, 151] width 108 height 12
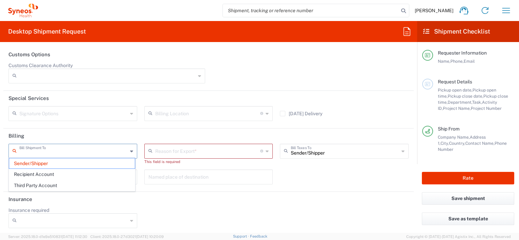
click at [171, 132] on header "Billing" at bounding box center [208, 136] width 410 height 15
type input "Sender/Shipper"
click at [250, 147] on input "text" at bounding box center [207, 151] width 105 height 12
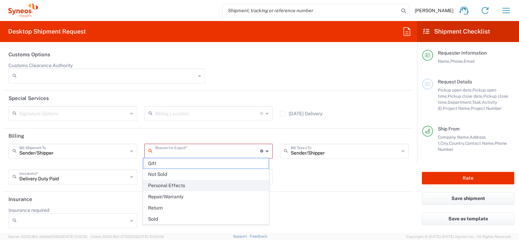
drag, startPoint x: 223, startPoint y: 186, endPoint x: 309, endPoint y: 174, distance: 86.4
click at [223, 186] on span "Personal Effects" at bounding box center [206, 186] width 126 height 11
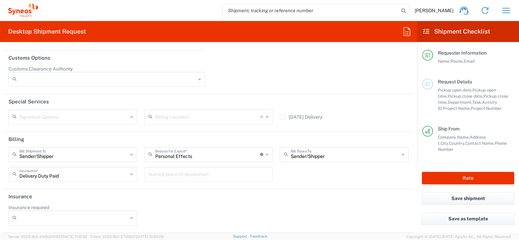
scroll to position [945, 0]
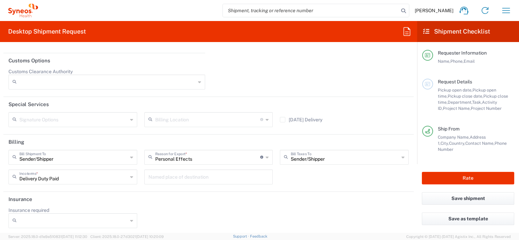
click at [312, 178] on div "Sender/Shipper Bill Shipment To Sender/Shipper Recipient Account Third Party Ac…" at bounding box center [208, 169] width 407 height 39
click at [236, 179] on input "text" at bounding box center [208, 177] width 121 height 12
click at [309, 179] on div "Sender/Shipper Bill Shipment To Sender/Shipper Recipient Account Third Party Ac…" at bounding box center [208, 169] width 407 height 39
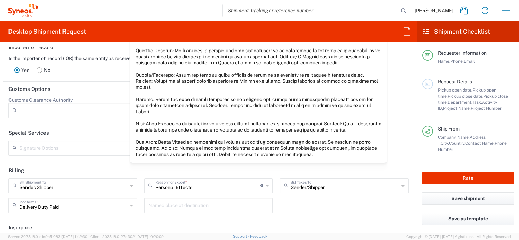
scroll to position [877, 0]
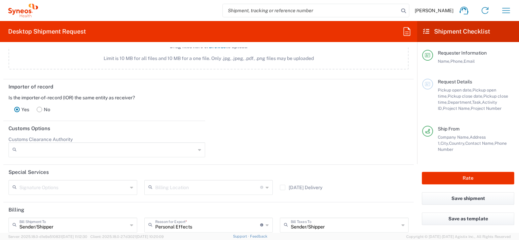
click at [267, 223] on div "Personal Effects Reason for Export *" at bounding box center [208, 225] width 129 height 15
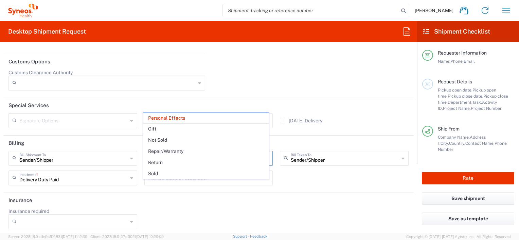
scroll to position [945, 0]
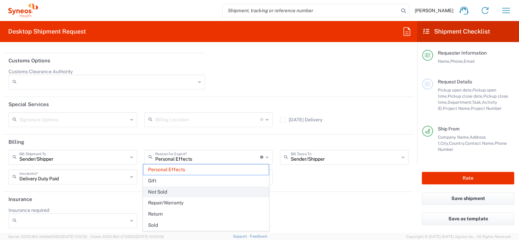
click at [233, 192] on span "Not Sold" at bounding box center [206, 192] width 126 height 11
type input "Not Sold"
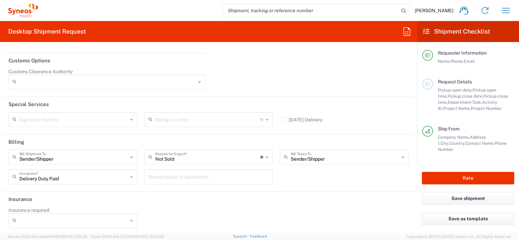
click at [297, 171] on div "Sender/Shipper Bill Shipment To Sender/Shipper Recipient Account Third Party Ac…" at bounding box center [208, 169] width 407 height 39
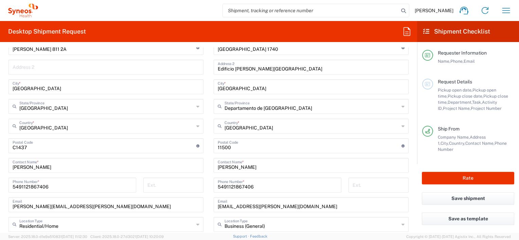
scroll to position [339, 0]
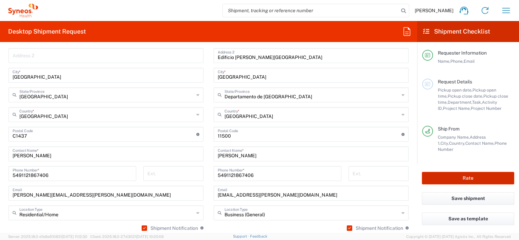
click at [449, 180] on button "Rate" at bounding box center [468, 178] width 92 height 13
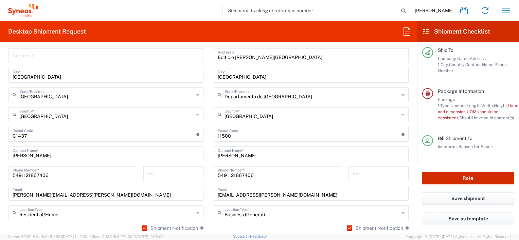
scroll to position [124, 0]
type input "3100 DEPARTMENTAL EXPENSE"
click at [482, 199] on button "Save shipment" at bounding box center [468, 198] width 92 height 13
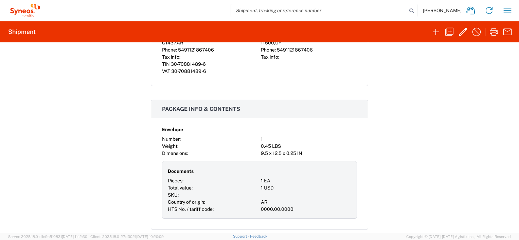
scroll to position [286, 0]
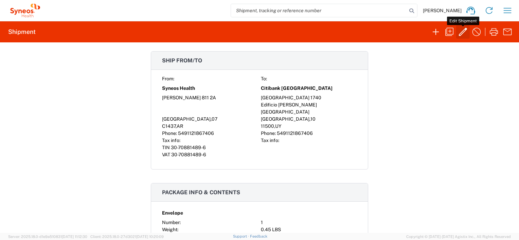
click at [461, 33] on icon "button" at bounding box center [462, 31] width 11 height 11
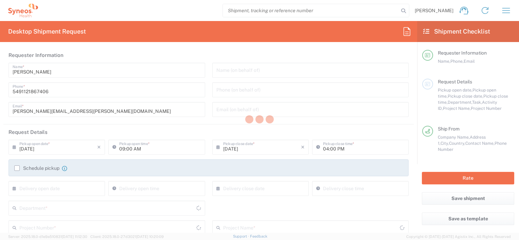
type input "3100 DEPARTMENTAL EXPENSE"
type input "Ciudad Autónoma de Buenos Aires"
type input "Departamento de Montevideo"
type input "Envelope"
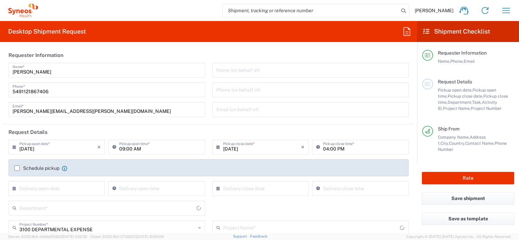
type input "3100 DEPARTMENTAL EXPENSE"
type input "8530"
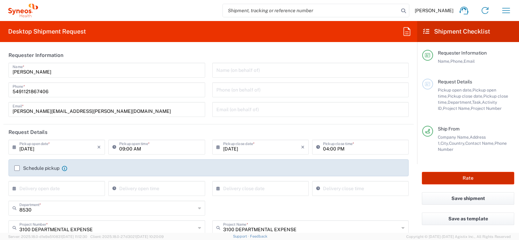
click at [481, 180] on button "Rate" at bounding box center [468, 178] width 92 height 13
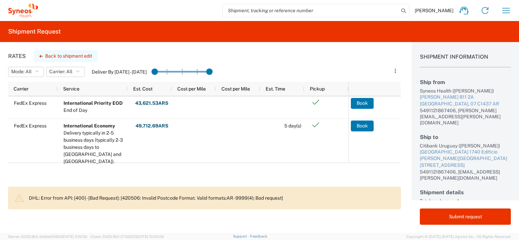
click at [76, 57] on button "Back to shipment edit" at bounding box center [65, 56] width 63 height 12
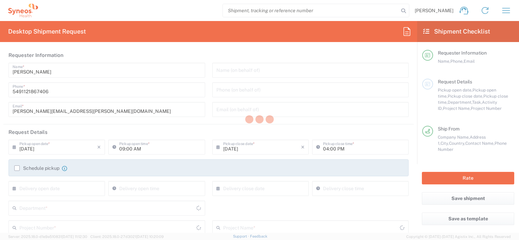
type input "8530"
type input "3100 DEPARTMENTAL EXPENSE"
type input "Ciudad Autónoma de Buenos Aires"
type input "Departamento de Montevideo"
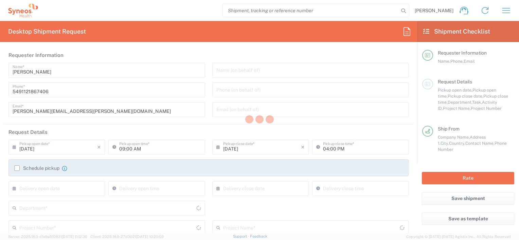
type input "Envelope"
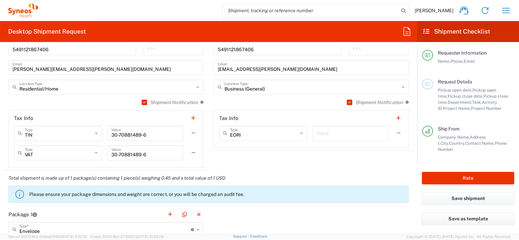
scroll to position [475, 0]
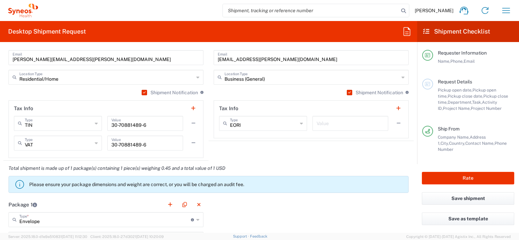
drag, startPoint x: 395, startPoint y: 122, endPoint x: 381, endPoint y: 128, distance: 15.2
click at [395, 122] on button "button" at bounding box center [398, 124] width 10 height 10
drag, startPoint x: 473, startPoint y: 179, endPoint x: 398, endPoint y: 129, distance: 89.4
click at [472, 179] on button "Rate" at bounding box center [468, 178] width 92 height 13
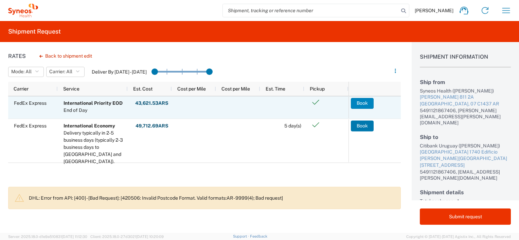
click at [361, 104] on button "Book" at bounding box center [362, 103] width 23 height 11
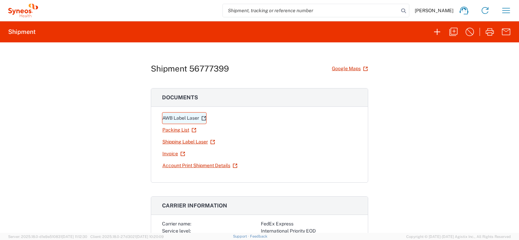
click at [179, 119] on link "AWB Label Laser" at bounding box center [184, 118] width 44 height 12
click at [172, 128] on link "Packing List" at bounding box center [179, 130] width 35 height 12
click at [180, 140] on link "Shipping Label Laser" at bounding box center [188, 142] width 53 height 12
click at [169, 153] on link "Invoice" at bounding box center [173, 154] width 23 height 12
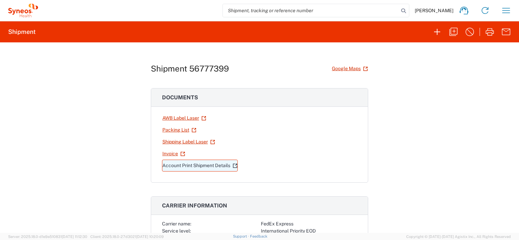
click at [196, 167] on link "Account Print Shipment Details" at bounding box center [200, 166] width 76 height 12
click at [342, 71] on link "Google Maps" at bounding box center [349, 69] width 37 height 12
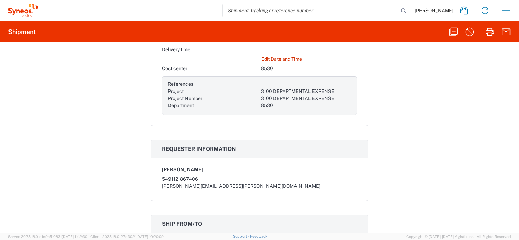
scroll to position [170, 0]
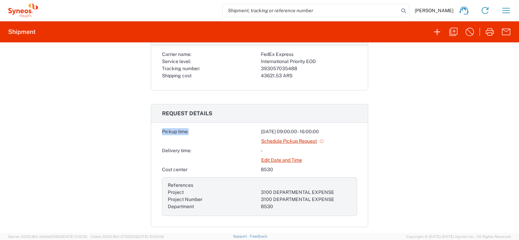
drag, startPoint x: 160, startPoint y: 132, endPoint x: 189, endPoint y: 133, distance: 29.6
click at [187, 132] on div "Pickup time: 2025-09-11 09:00:00 - 16:00:00 Schedule Pickup Request Delivery ti…" at bounding box center [259, 177] width 217 height 99
drag, startPoint x: 339, startPoint y: 136, endPoint x: 332, endPoint y: 129, distance: 10.3
click at [339, 135] on span "Schedule Pickup Request" at bounding box center [309, 141] width 96 height 12
click at [505, 12] on icon "button" at bounding box center [505, 10] width 11 height 11
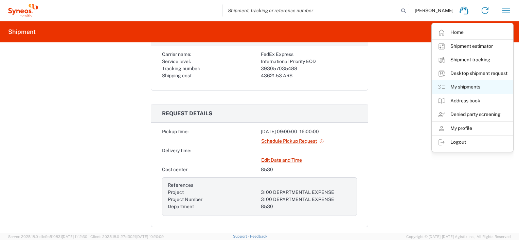
click at [477, 85] on link "My shipments" at bounding box center [472, 87] width 81 height 14
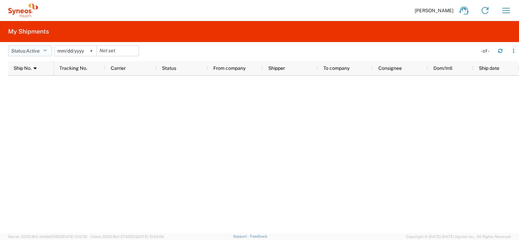
click at [47, 50] on icon "button" at bounding box center [45, 51] width 4 height 5
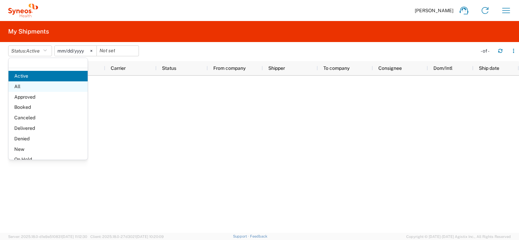
click at [47, 86] on span "All" at bounding box center [47, 86] width 79 height 11
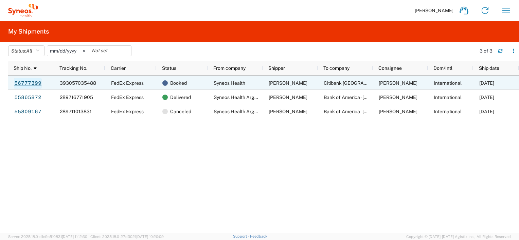
click at [33, 82] on link "56777399" at bounding box center [28, 83] width 28 height 11
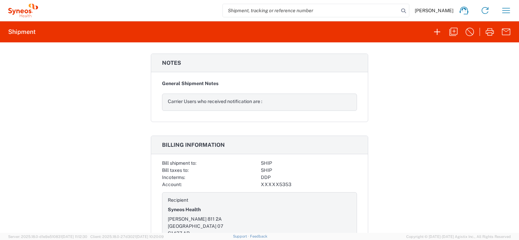
scroll to position [726, 0]
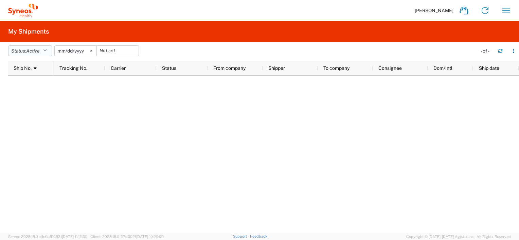
click at [42, 51] on button "Status: Active" at bounding box center [30, 50] width 44 height 11
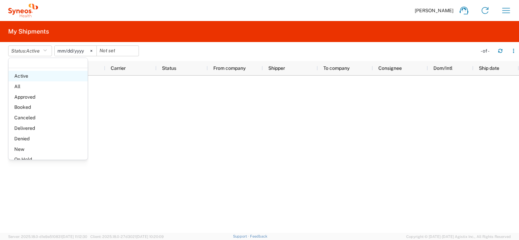
click at [31, 81] on span "Active" at bounding box center [47, 76] width 79 height 11
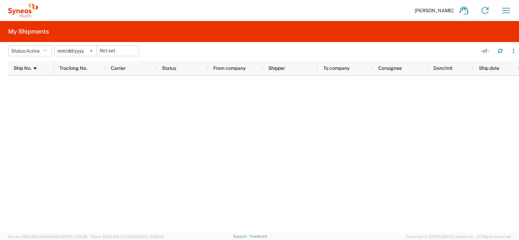
click at [92, 50] on icon at bounding box center [91, 51] width 2 height 2
drag, startPoint x: 43, startPoint y: 49, endPoint x: 41, endPoint y: 57, distance: 8.7
click at [43, 50] on button "Status: Active" at bounding box center [30, 50] width 44 height 11
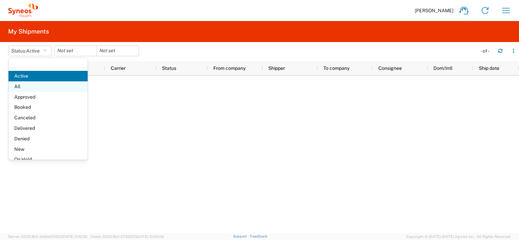
click at [31, 85] on span "All" at bounding box center [47, 86] width 79 height 11
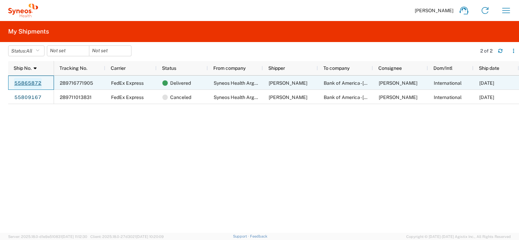
click at [31, 81] on link "55865872" at bounding box center [28, 83] width 28 height 11
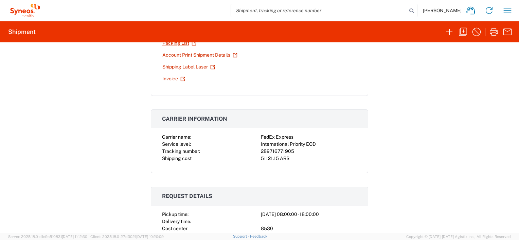
scroll to position [204, 0]
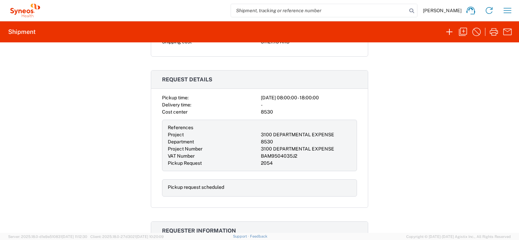
click at [261, 147] on div "3100 DEPARTMENTAL EXPENSE" at bounding box center [306, 149] width 90 height 7
copy div "3100"
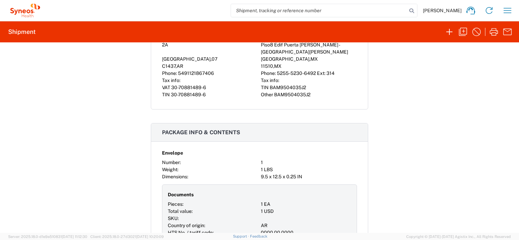
scroll to position [441, 0]
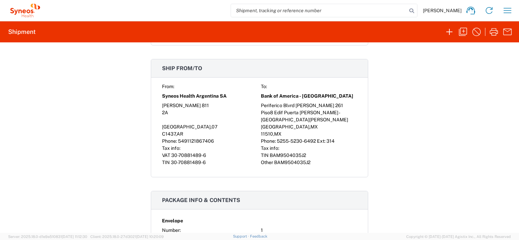
click at [189, 102] on div "Anibal Pedro Arbeletche 811" at bounding box center [210, 105] width 96 height 7
click at [189, 103] on div "Anibal Pedro Arbeletche 811" at bounding box center [210, 105] width 96 height 7
copy div "Anibal Pedro Arbeletche 811"
click at [166, 131] on span "C1437" at bounding box center [169, 133] width 14 height 5
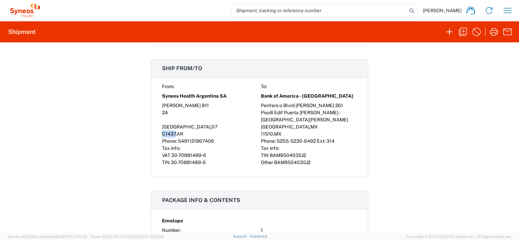
click at [166, 131] on span "C1437" at bounding box center [169, 133] width 14 height 5
copy span "C1437"
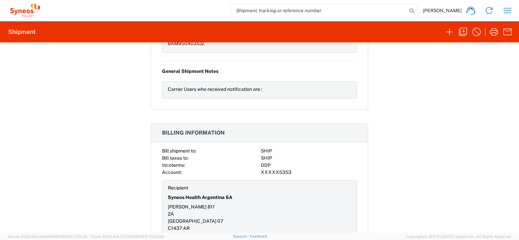
scroll to position [794, 0]
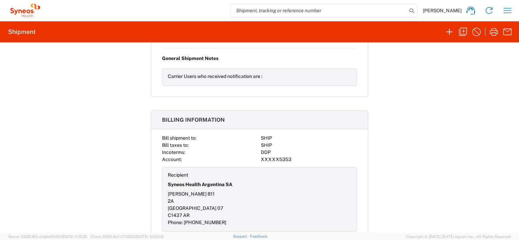
click at [135, 130] on div "Shipment 55865872 Google Maps Documents AWB Label Laser Packing List Account Pr…" at bounding box center [259, 137] width 519 height 191
click at [382, 124] on div "Shipment 55865872 Google Maps Documents AWB Label Laser Packing List Account Pr…" at bounding box center [259, 137] width 519 height 191
